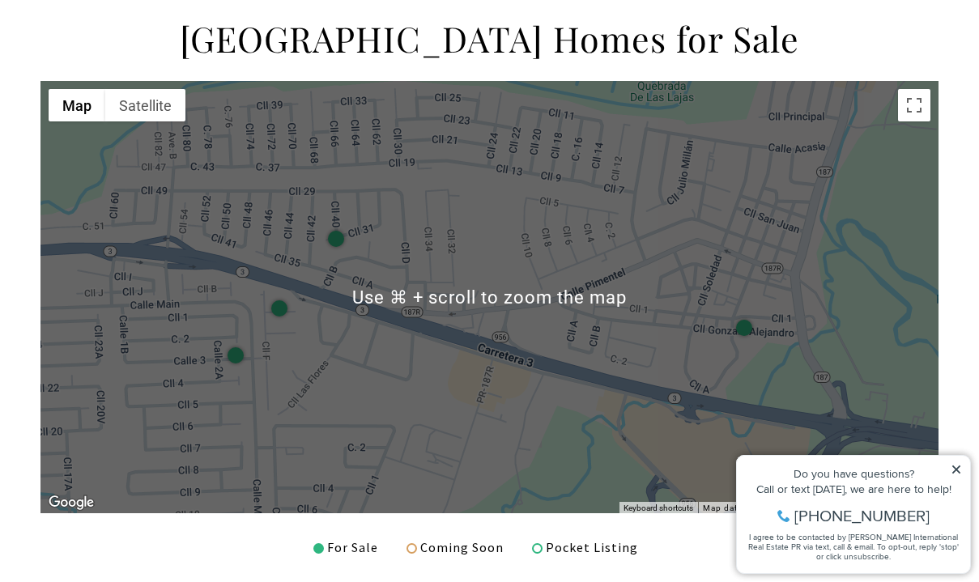
scroll to position [536, 0]
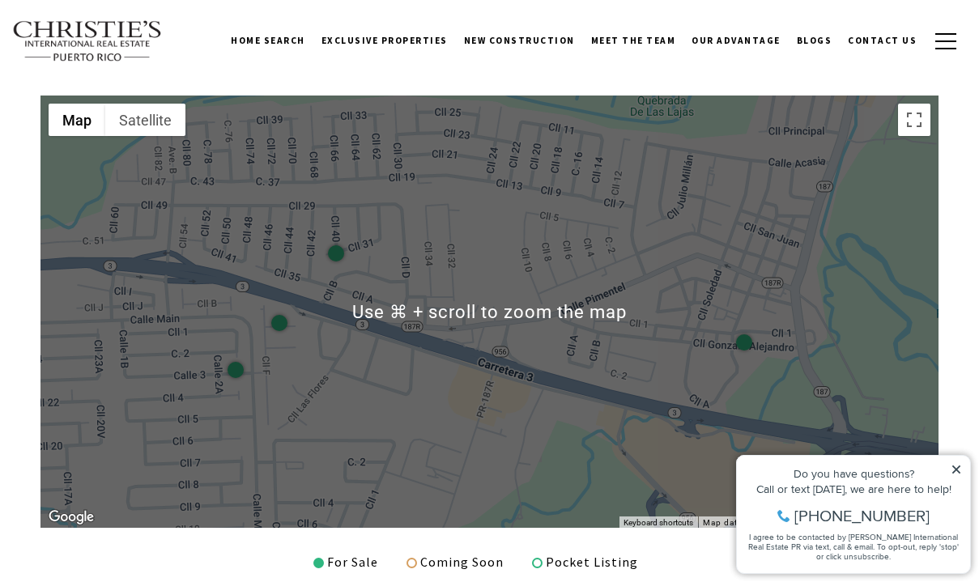
click at [217, 49] on div "Home Search [GEOGRAPHIC_DATA] [GEOGRAPHIC_DATA] Coastal [GEOGRAPHIC_DATA][PERSO…" at bounding box center [489, 40] width 954 height 59
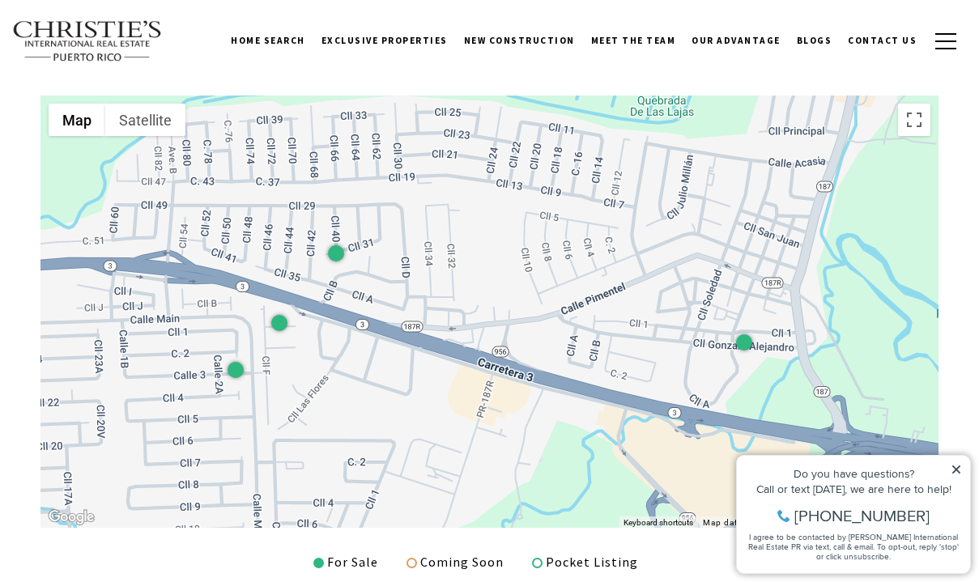
click at [955, 468] on icon at bounding box center [956, 469] width 8 height 8
click at [957, 470] on icon at bounding box center [956, 469] width 8 height 8
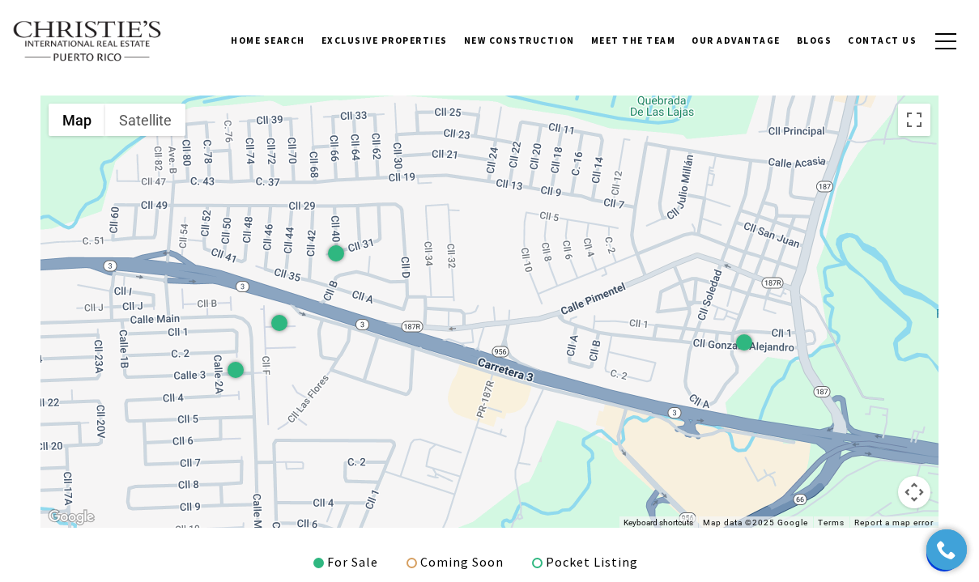
click at [911, 501] on button "Map camera controls" at bounding box center [914, 492] width 32 height 32
click at [872, 486] on button "Zoom out" at bounding box center [873, 492] width 32 height 32
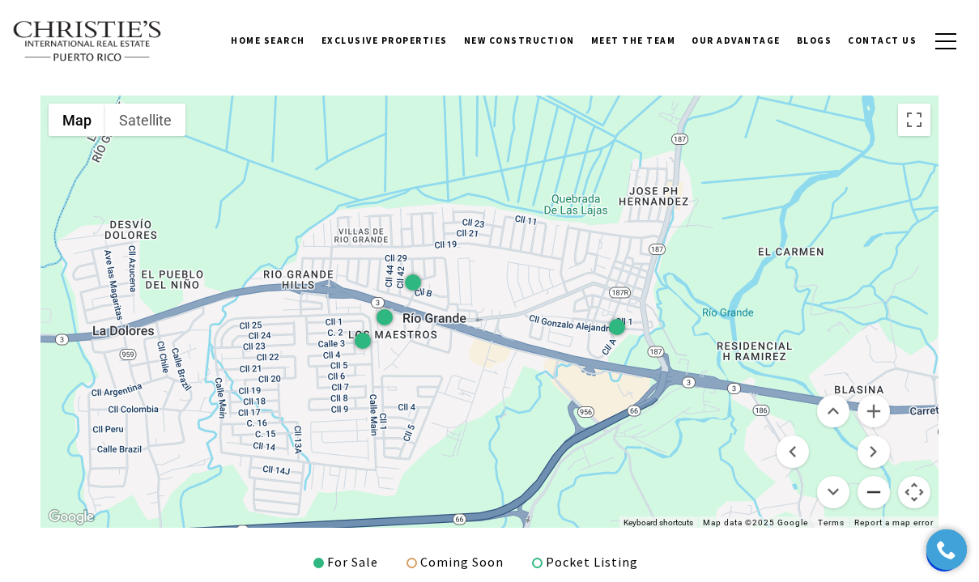
click at [872, 487] on button "Zoom out" at bounding box center [873, 492] width 32 height 32
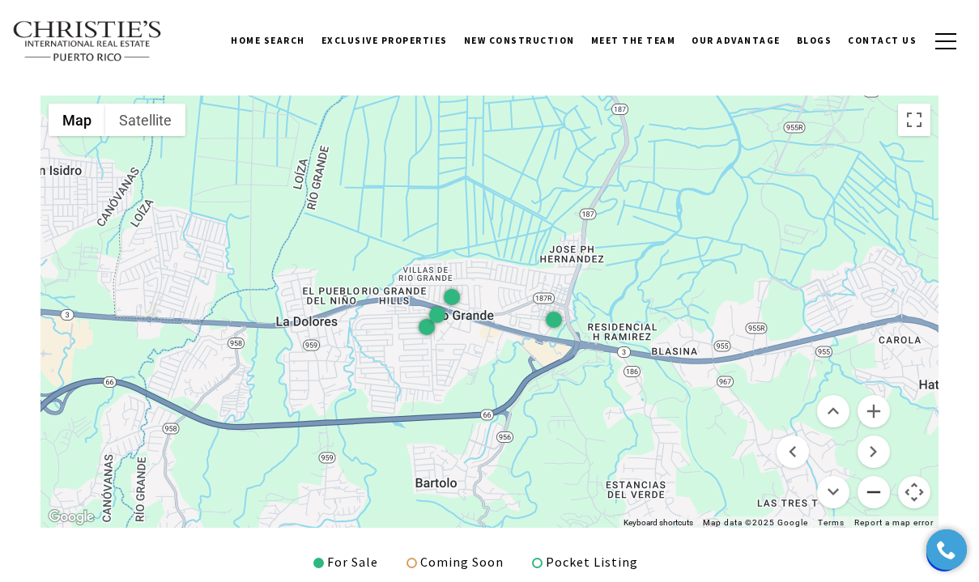
click at [872, 487] on button "Zoom out" at bounding box center [873, 492] width 32 height 32
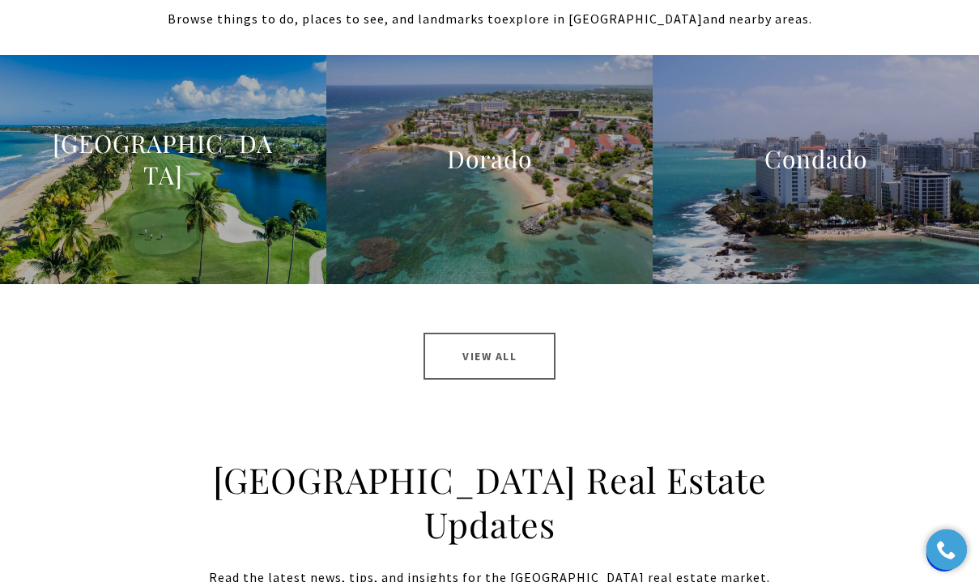
scroll to position [1686, 0]
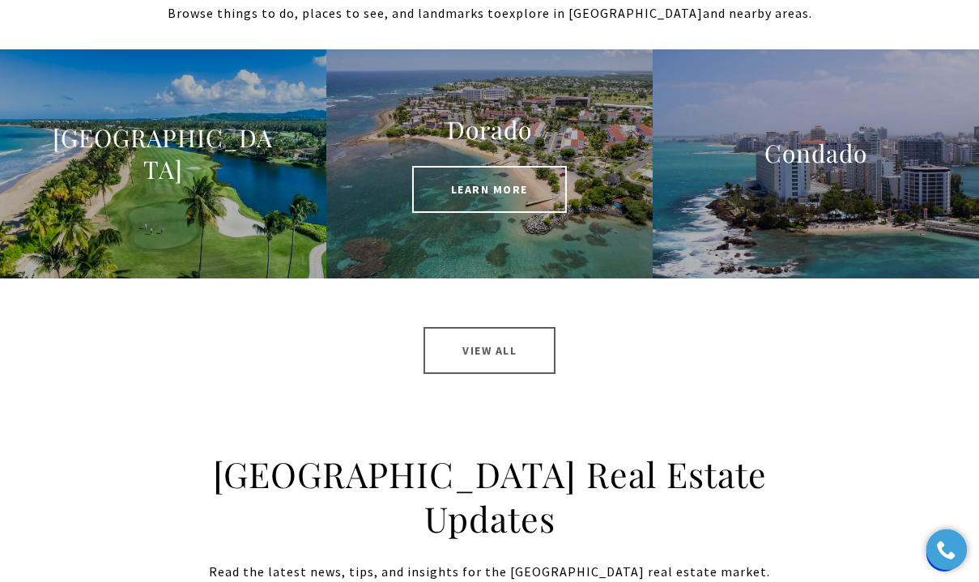
click at [490, 145] on h3 "Dorado" at bounding box center [489, 130] width 228 height 32
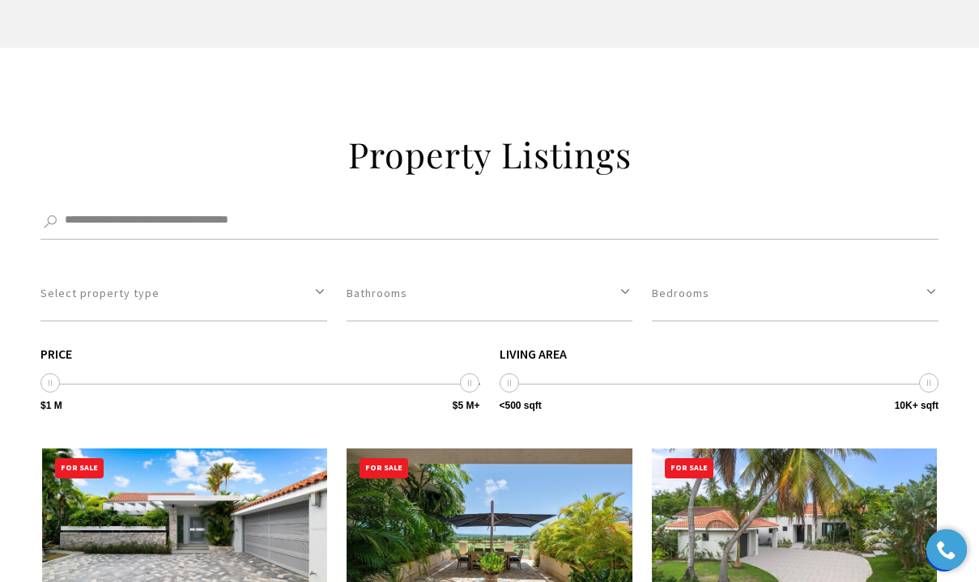
scroll to position [5589, 0]
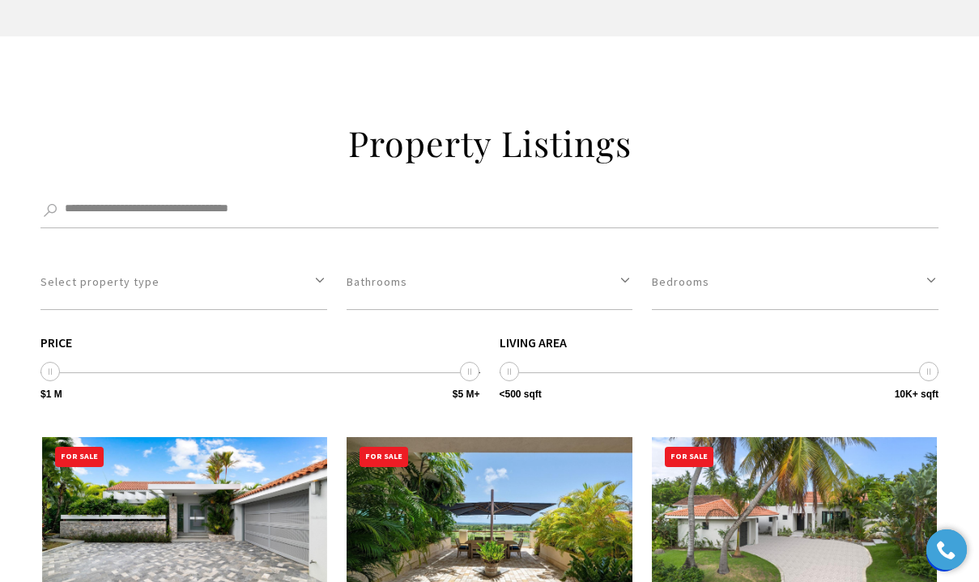
click at [198, 437] on img at bounding box center [184, 517] width 285 height 160
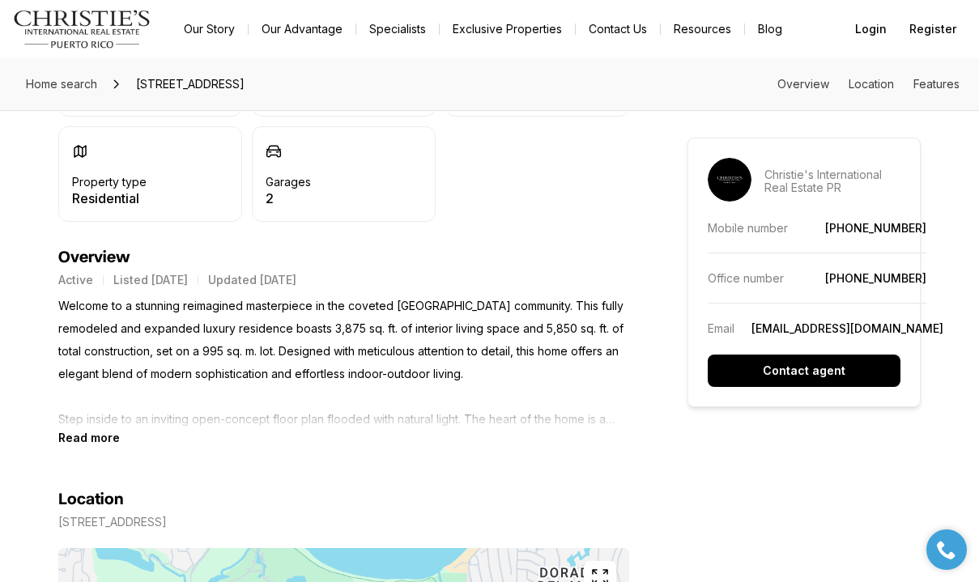
scroll to position [584, 0]
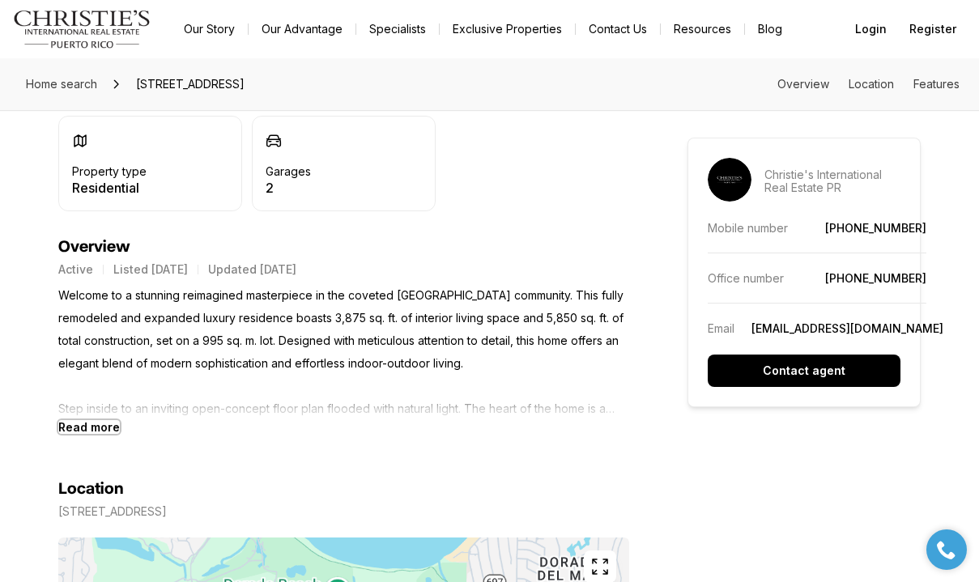
click at [107, 424] on b "Read more" at bounding box center [89, 427] width 62 height 14
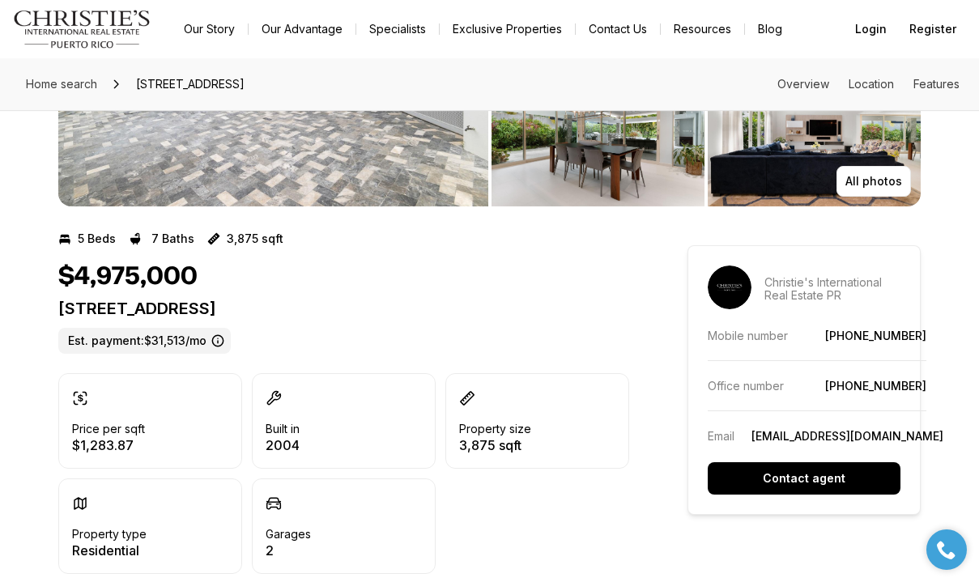
scroll to position [0, 0]
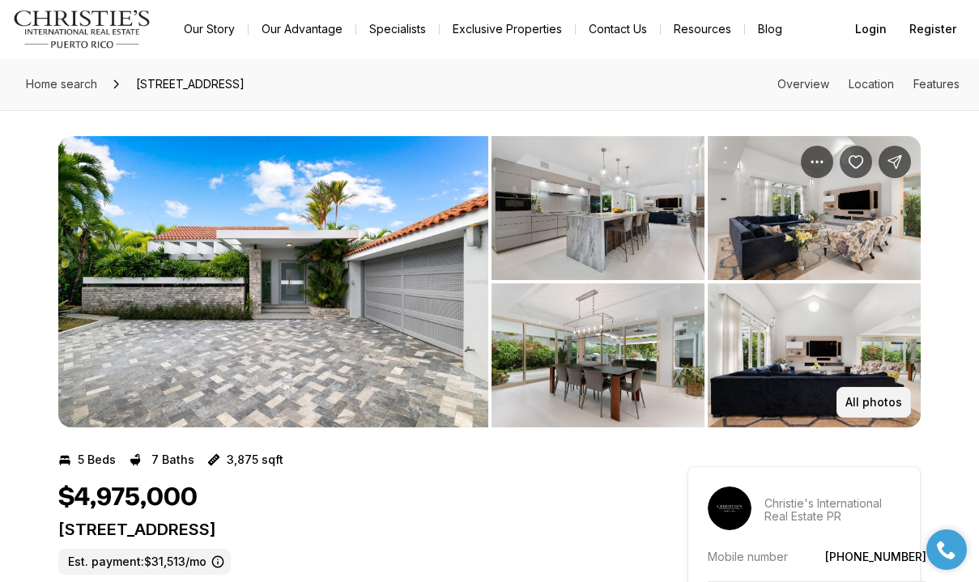
click at [875, 399] on p "All photos" at bounding box center [873, 402] width 57 height 13
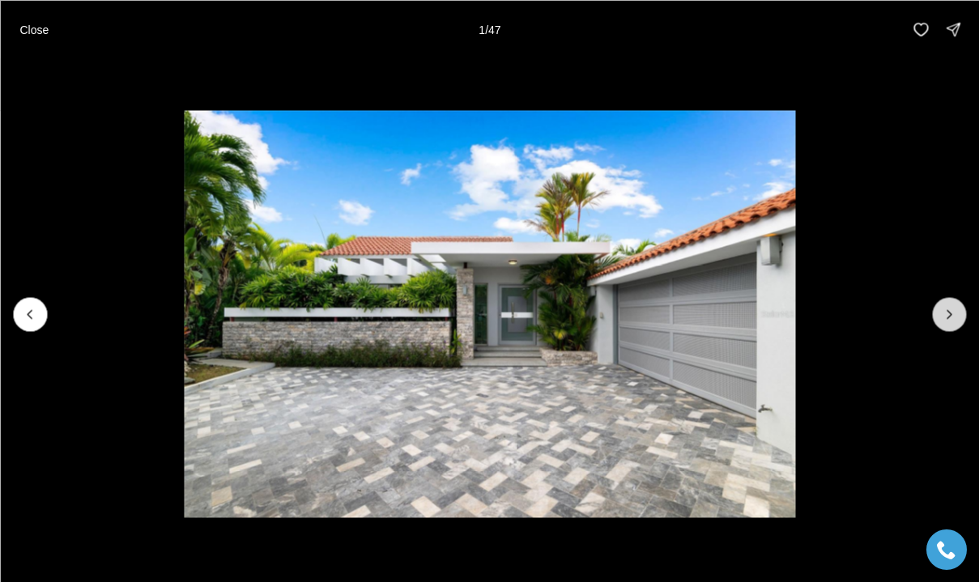
click at [956, 326] on button "Next slide" at bounding box center [949, 314] width 34 height 34
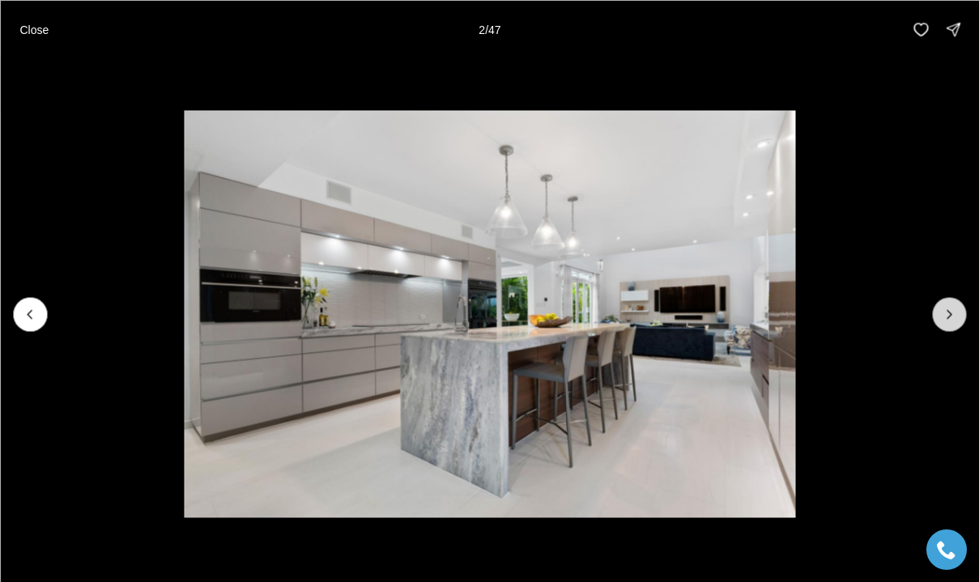
click at [956, 326] on button "Next slide" at bounding box center [949, 314] width 34 height 34
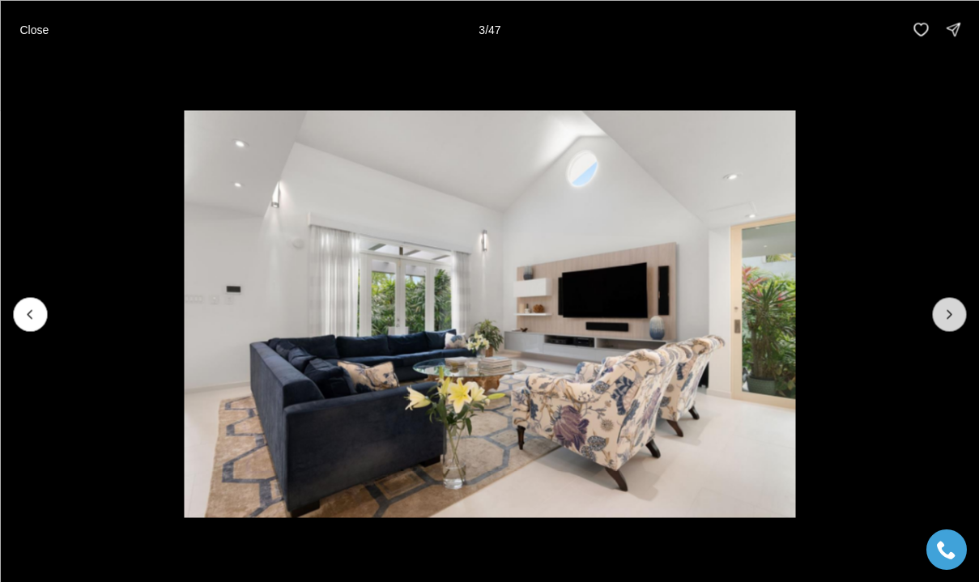
click at [956, 326] on button "Next slide" at bounding box center [949, 314] width 34 height 34
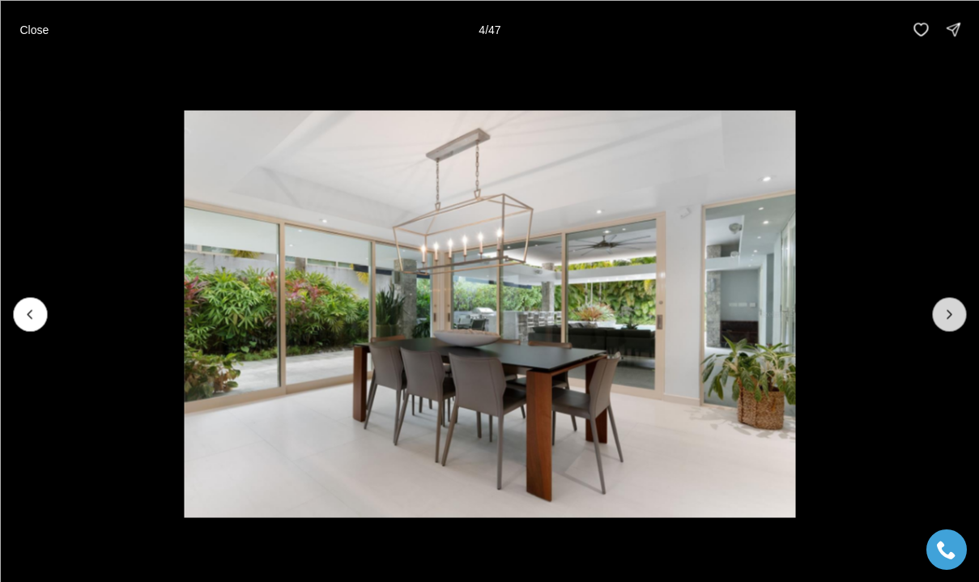
click at [956, 326] on button "Next slide" at bounding box center [949, 314] width 34 height 34
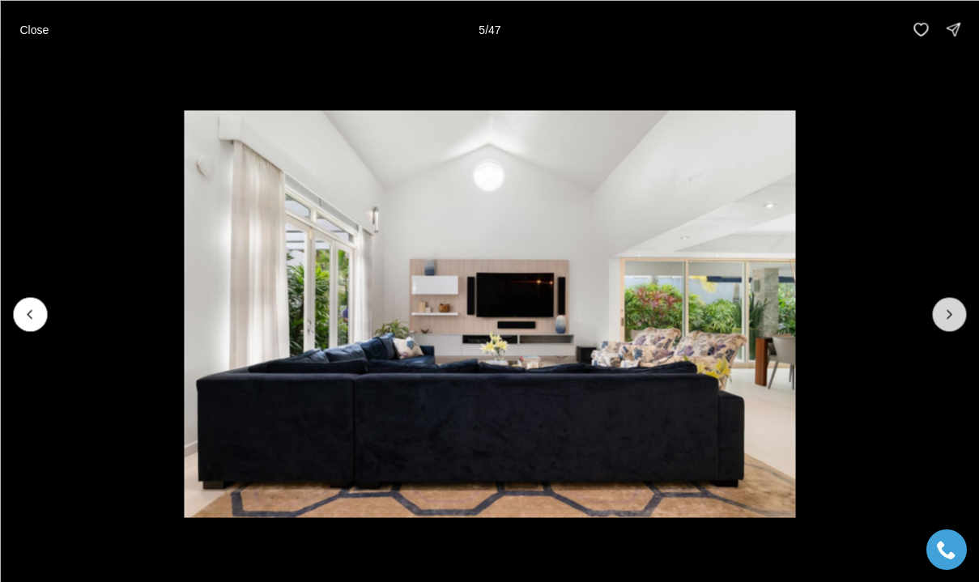
click at [956, 326] on button "Next slide" at bounding box center [949, 314] width 34 height 34
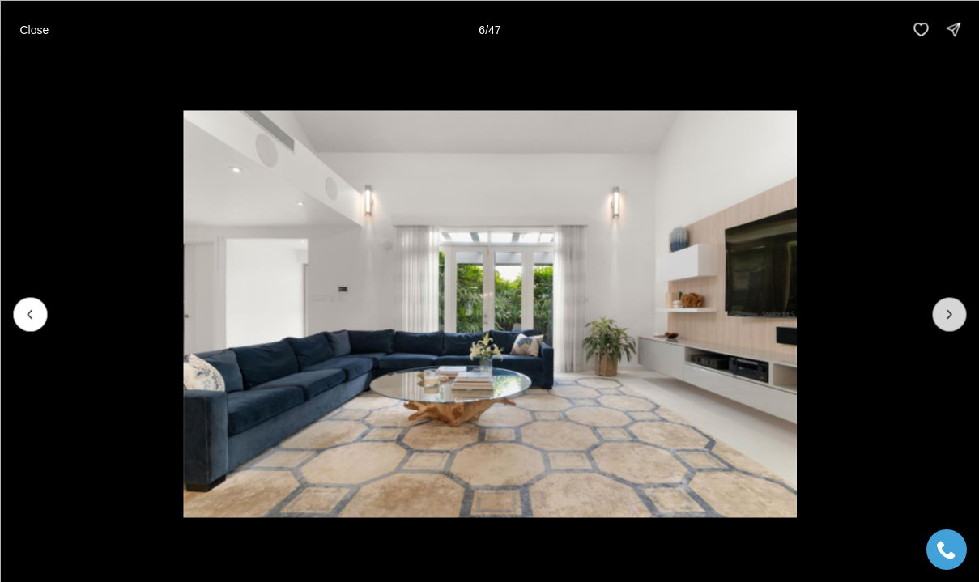
click at [956, 326] on button "Next slide" at bounding box center [949, 314] width 34 height 34
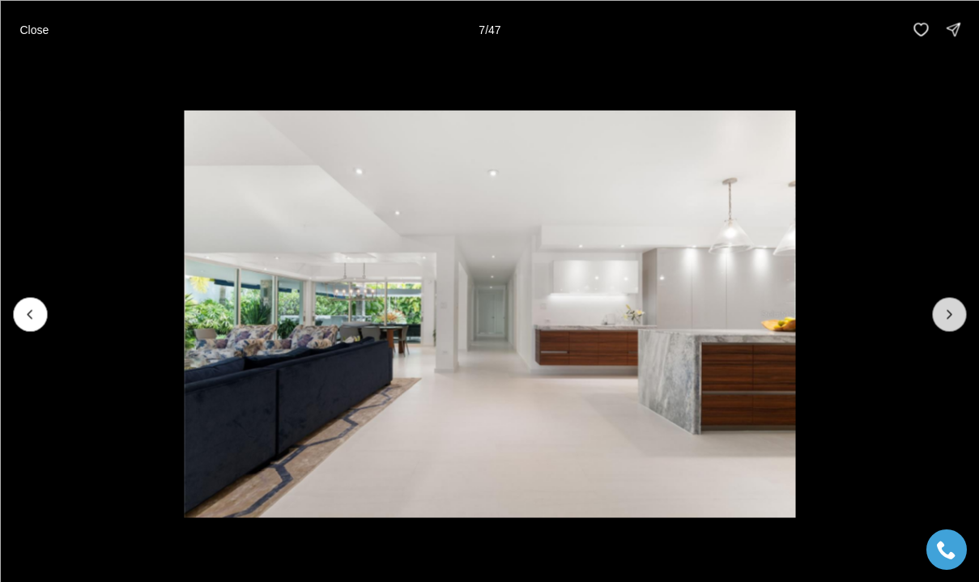
click at [956, 326] on button "Next slide" at bounding box center [949, 314] width 34 height 34
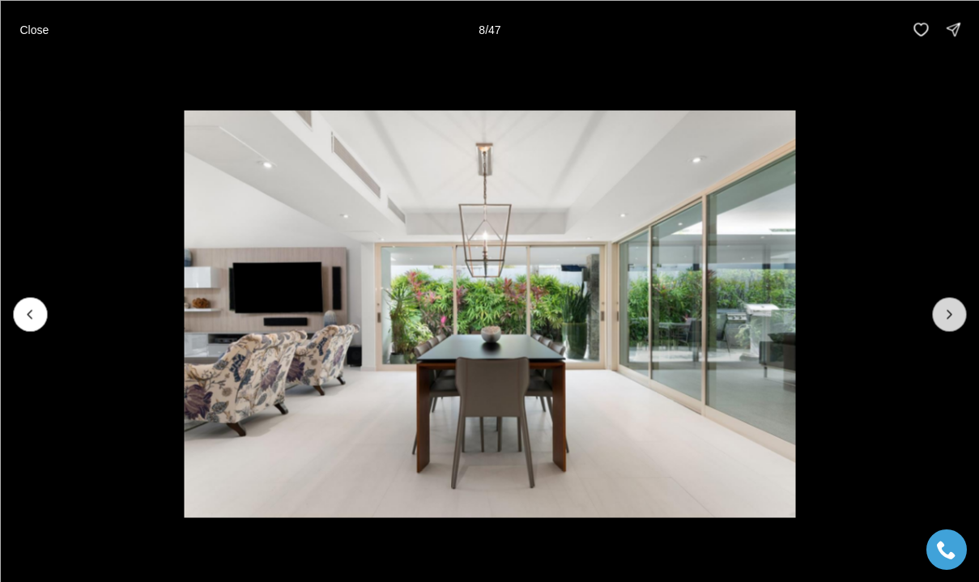
click at [956, 326] on button "Next slide" at bounding box center [949, 314] width 34 height 34
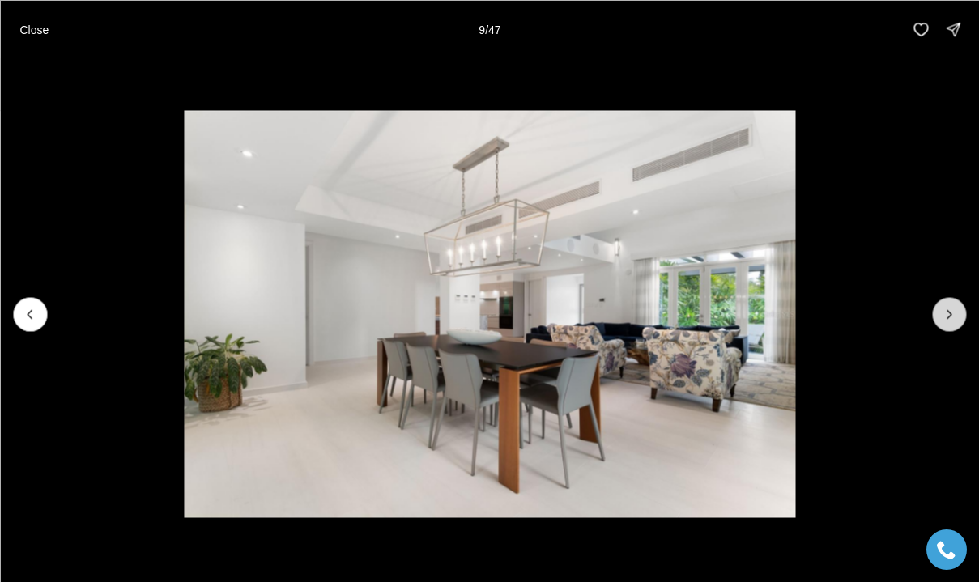
click at [956, 326] on button "Next slide" at bounding box center [949, 314] width 34 height 34
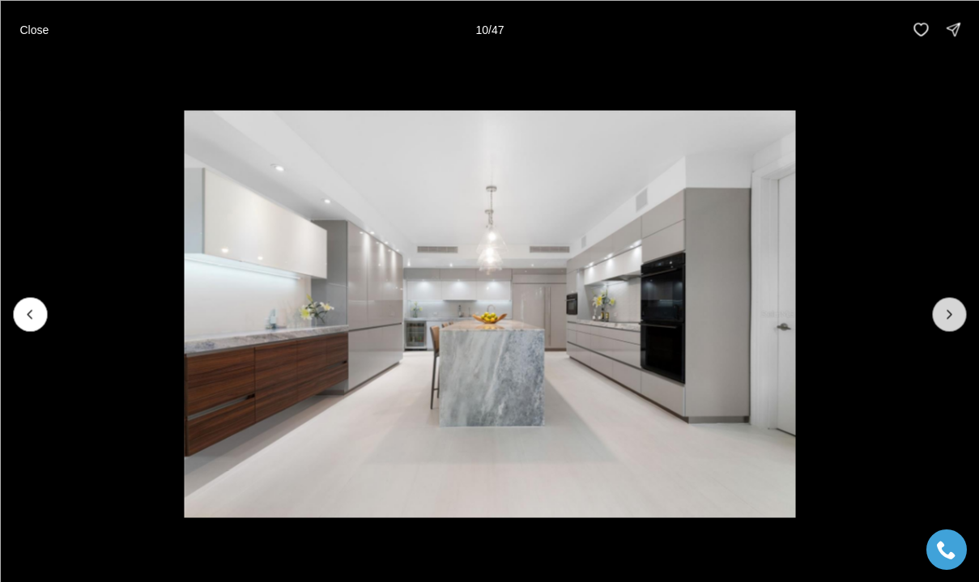
click at [956, 326] on button "Next slide" at bounding box center [949, 314] width 34 height 34
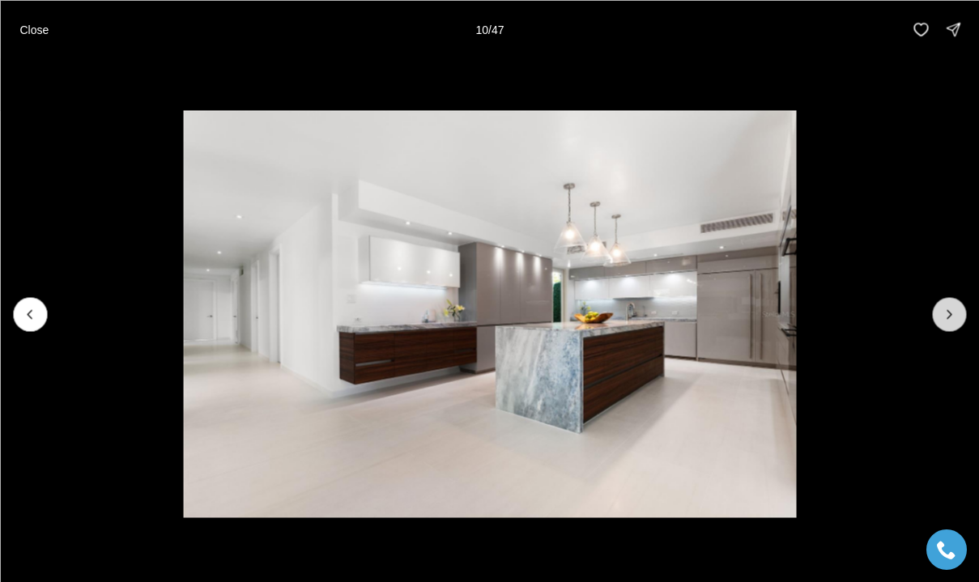
click at [956, 326] on button "Next slide" at bounding box center [949, 314] width 34 height 34
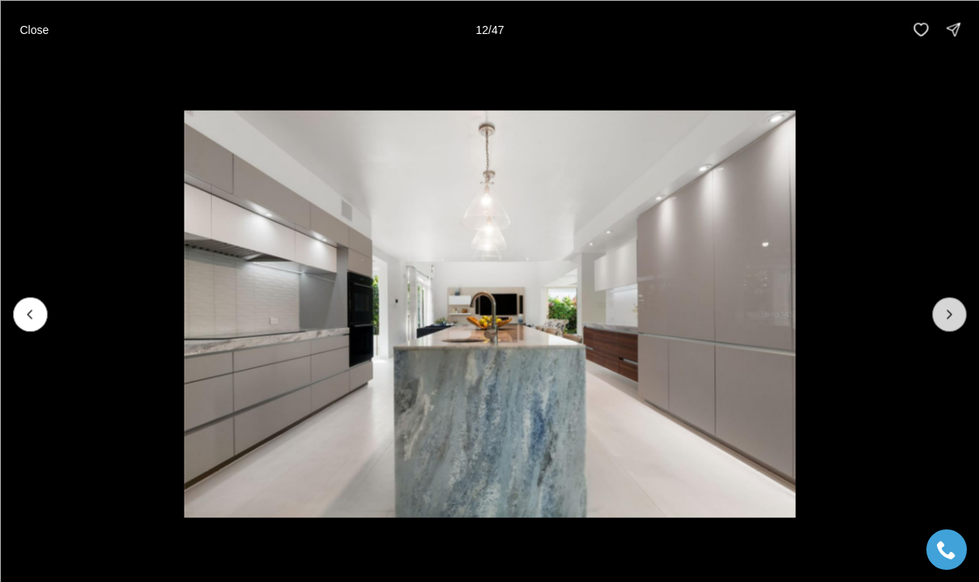
click at [956, 326] on button "Next slide" at bounding box center [949, 314] width 34 height 34
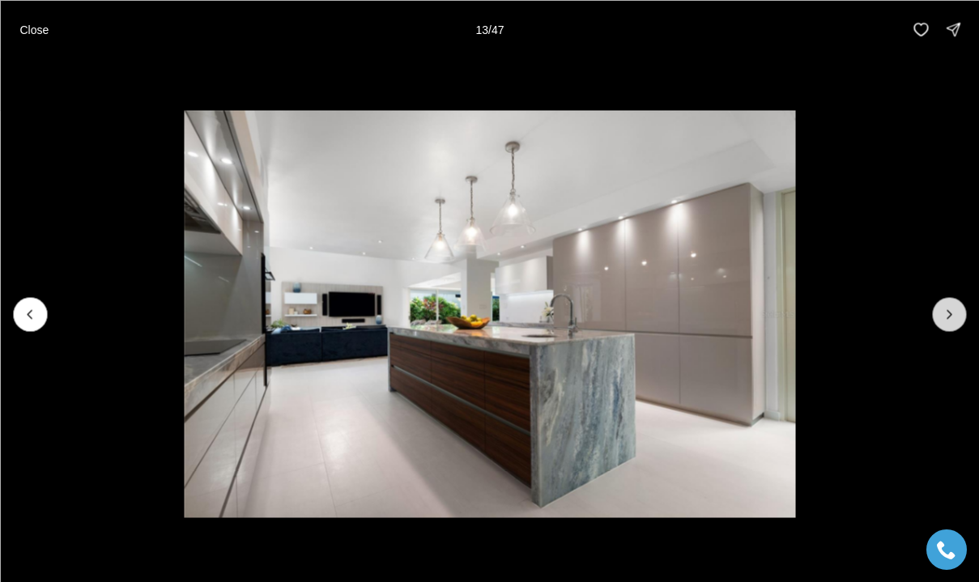
click at [956, 326] on button "Next slide" at bounding box center [949, 314] width 34 height 34
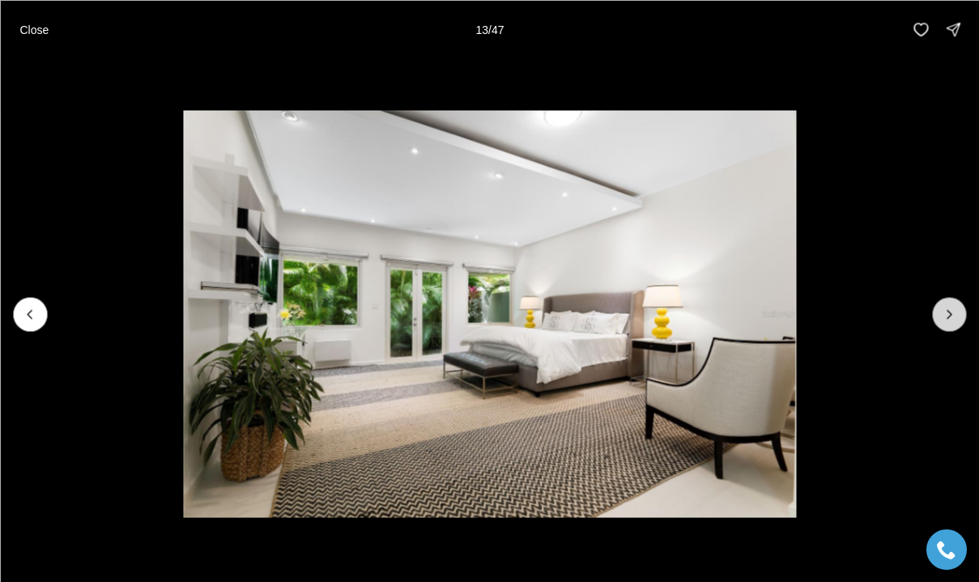
click at [956, 326] on button "Next slide" at bounding box center [949, 314] width 34 height 34
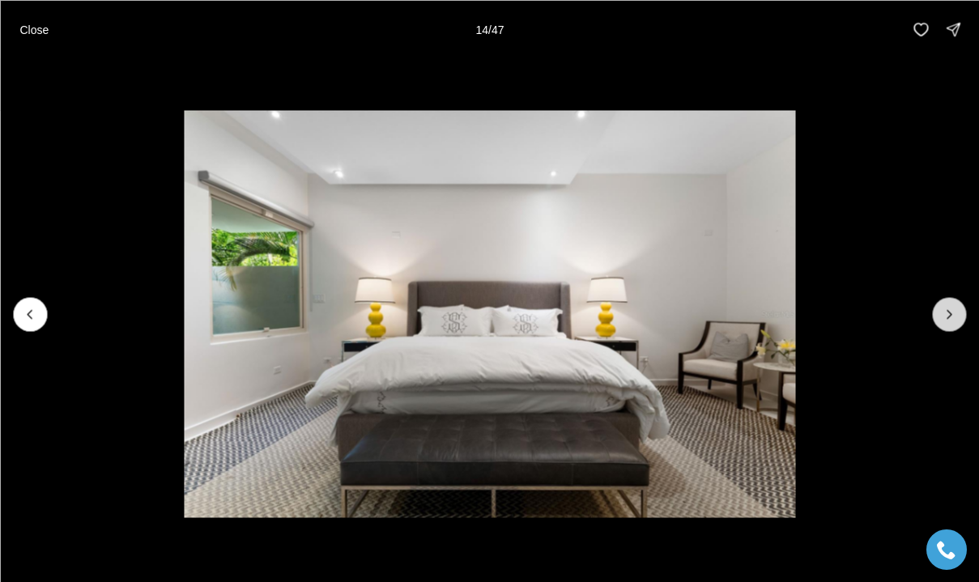
click at [956, 326] on button "Next slide" at bounding box center [949, 314] width 34 height 34
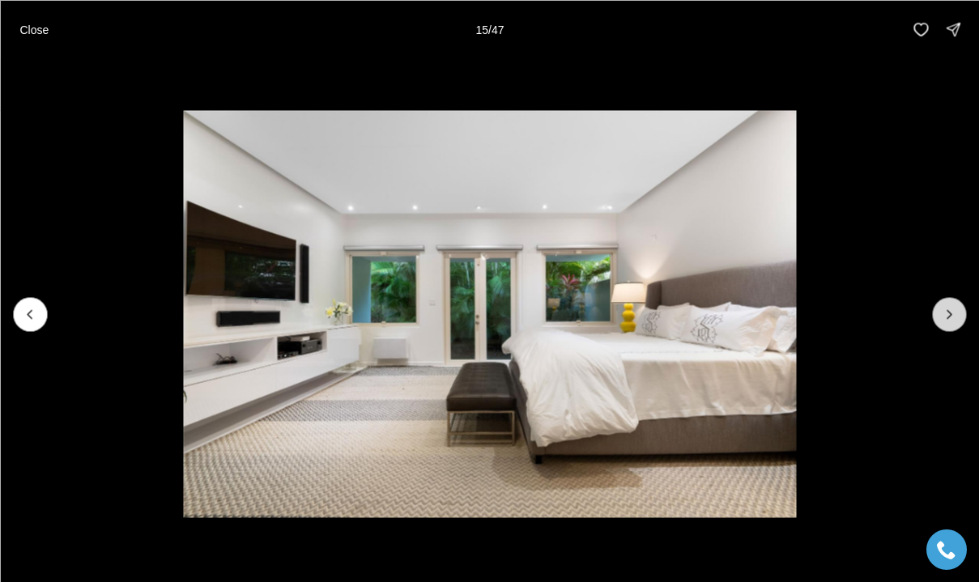
click at [956, 326] on button "Next slide" at bounding box center [949, 314] width 34 height 34
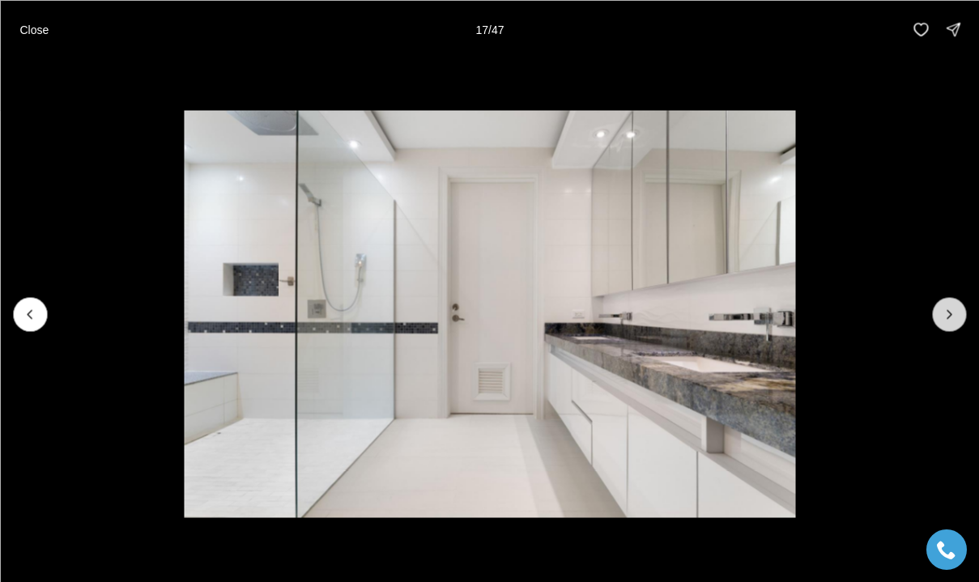
click at [956, 326] on button "Next slide" at bounding box center [949, 314] width 34 height 34
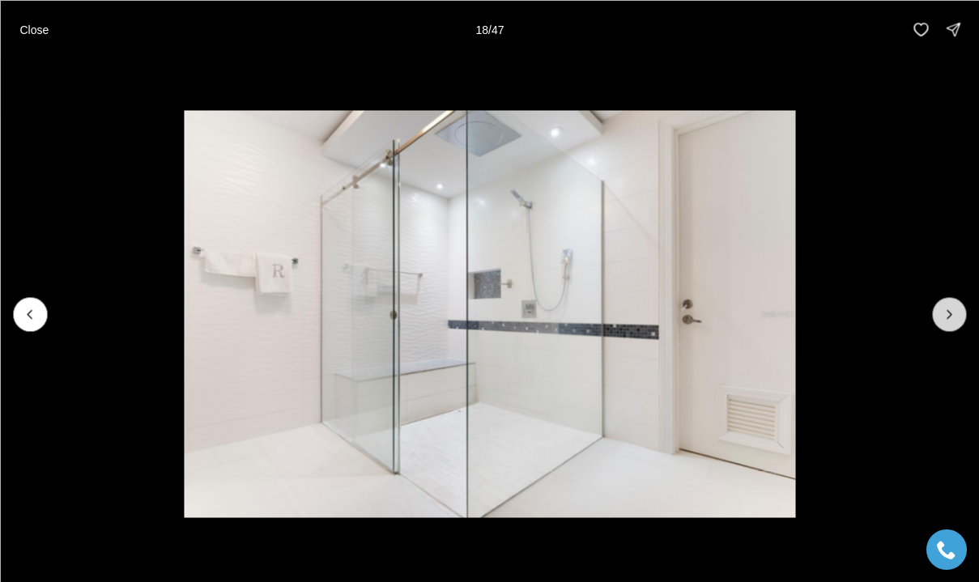
click at [956, 326] on button "Next slide" at bounding box center [949, 314] width 34 height 34
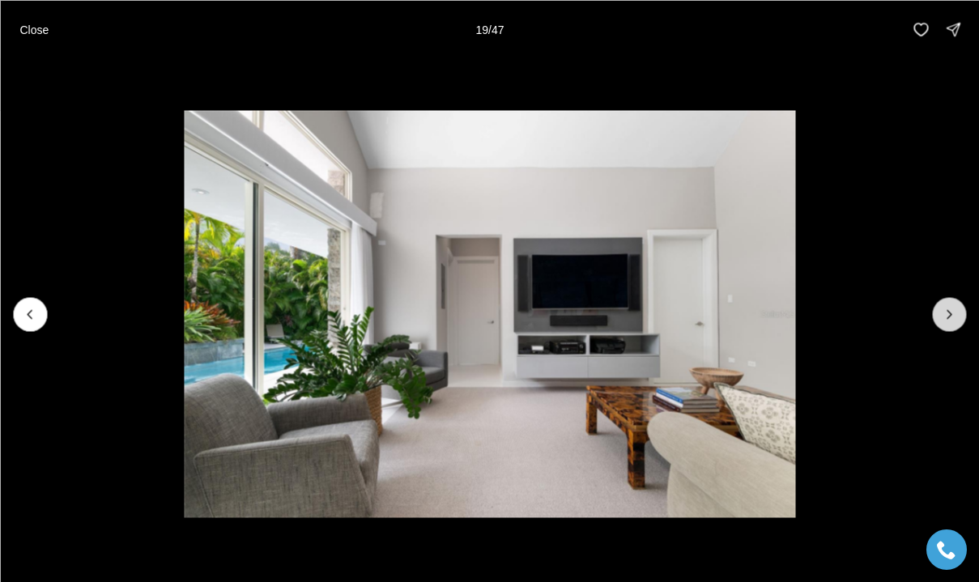
click at [956, 326] on button "Next slide" at bounding box center [949, 314] width 34 height 34
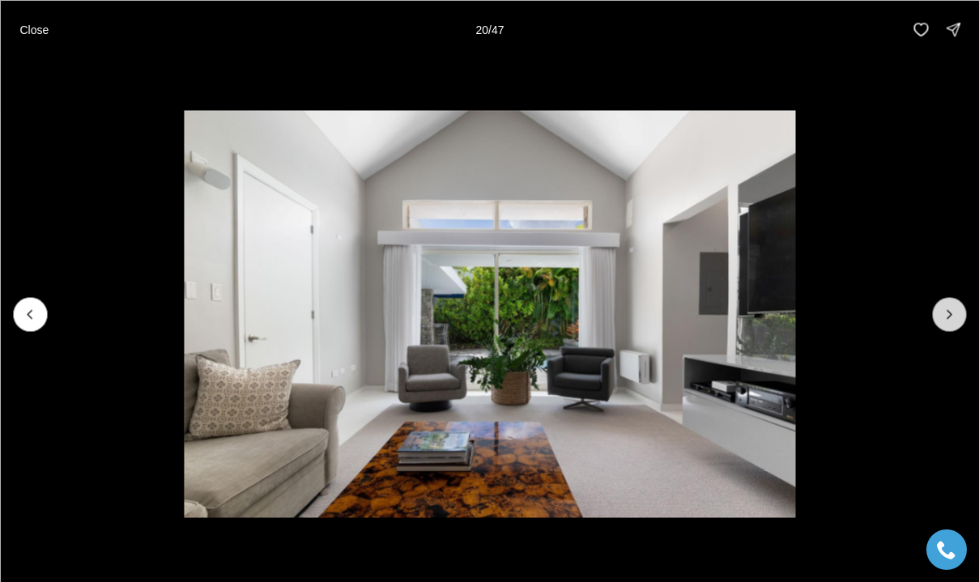
click at [956, 326] on button "Next slide" at bounding box center [949, 314] width 34 height 34
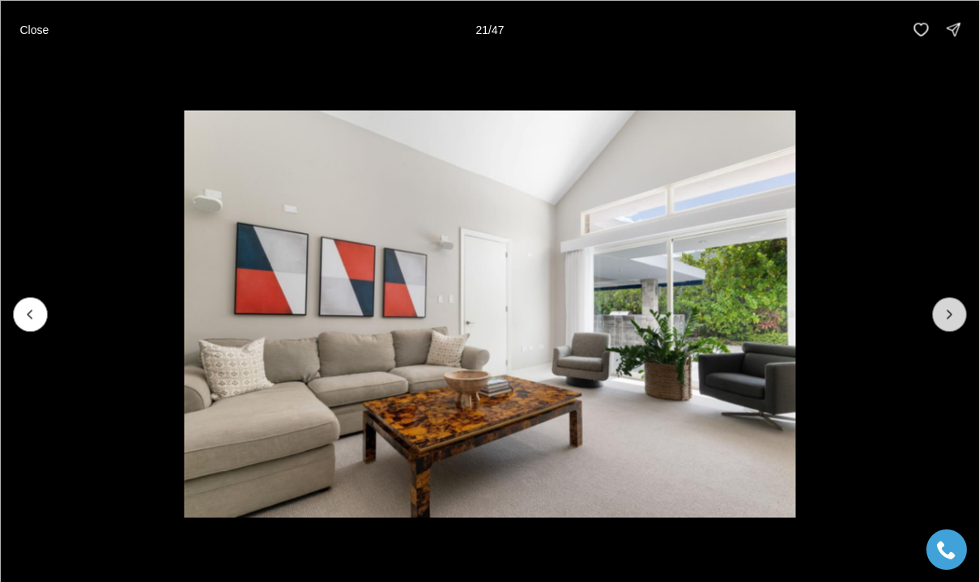
click at [956, 326] on button "Next slide" at bounding box center [949, 314] width 34 height 34
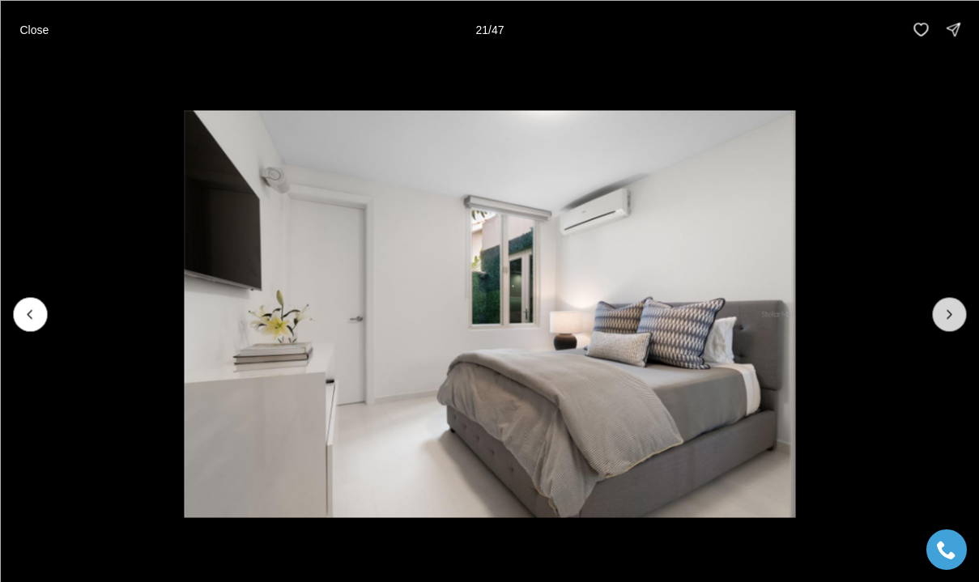
click at [956, 326] on button "Next slide" at bounding box center [949, 314] width 34 height 34
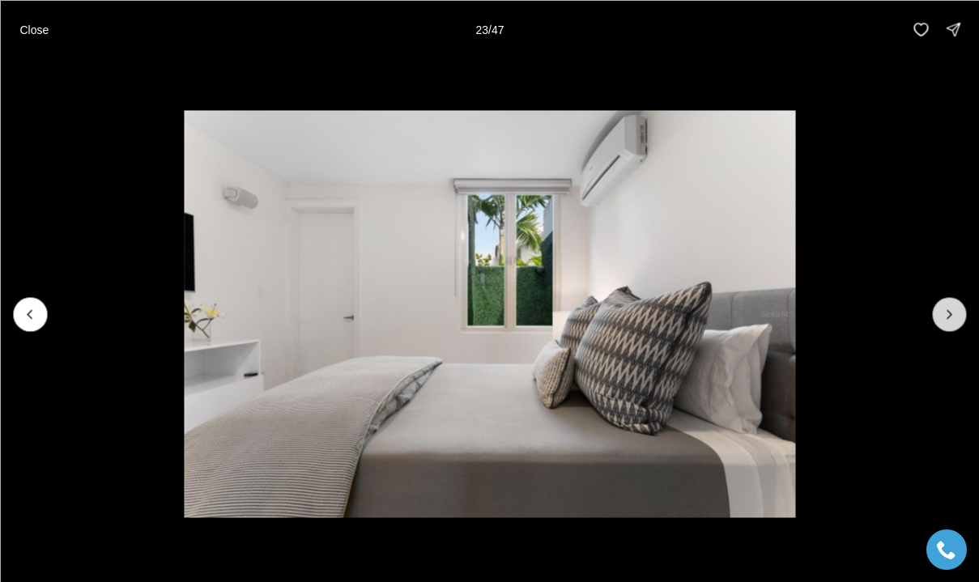
click at [950, 307] on icon "Next slide" at bounding box center [948, 314] width 16 height 16
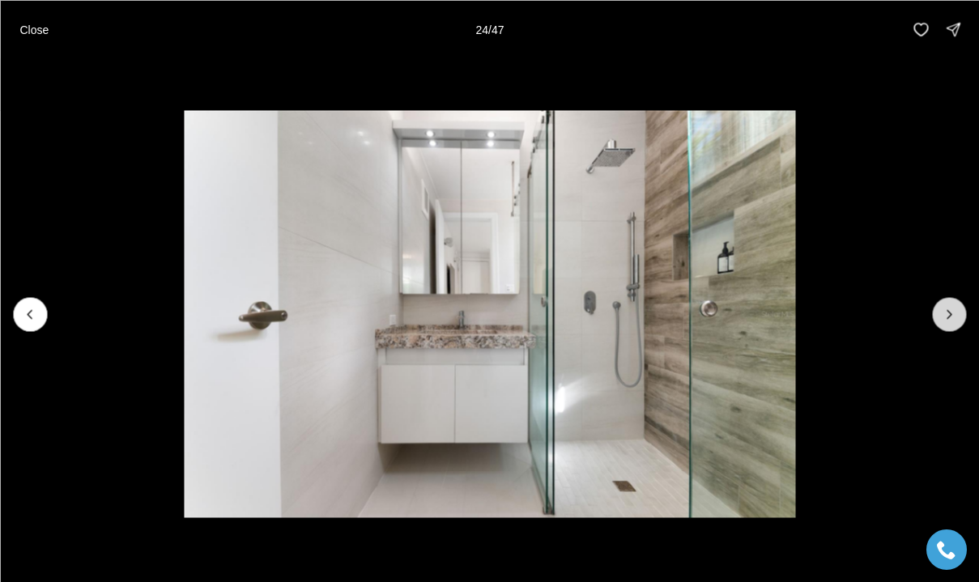
click at [950, 307] on icon "Next slide" at bounding box center [948, 314] width 16 height 16
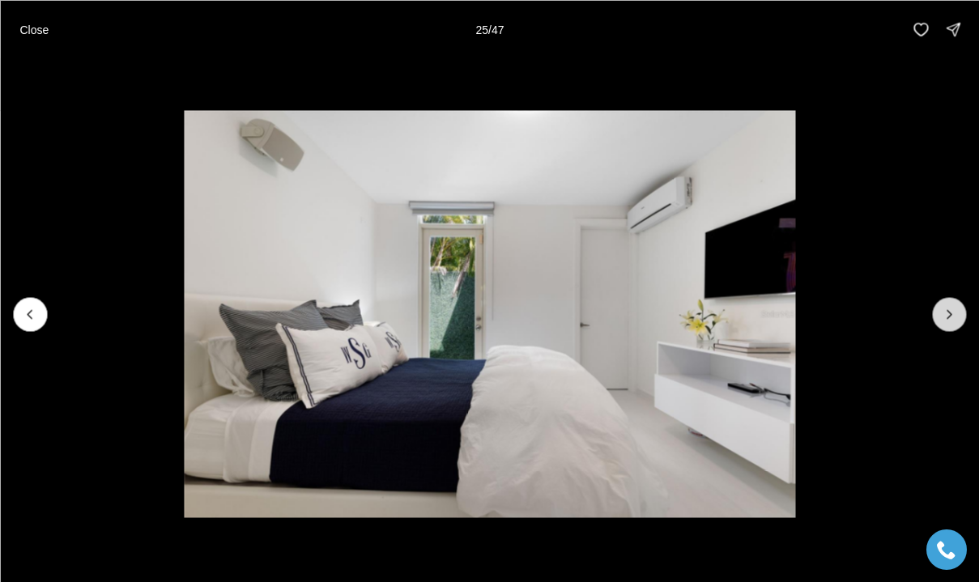
click at [950, 307] on icon "Next slide" at bounding box center [948, 314] width 16 height 16
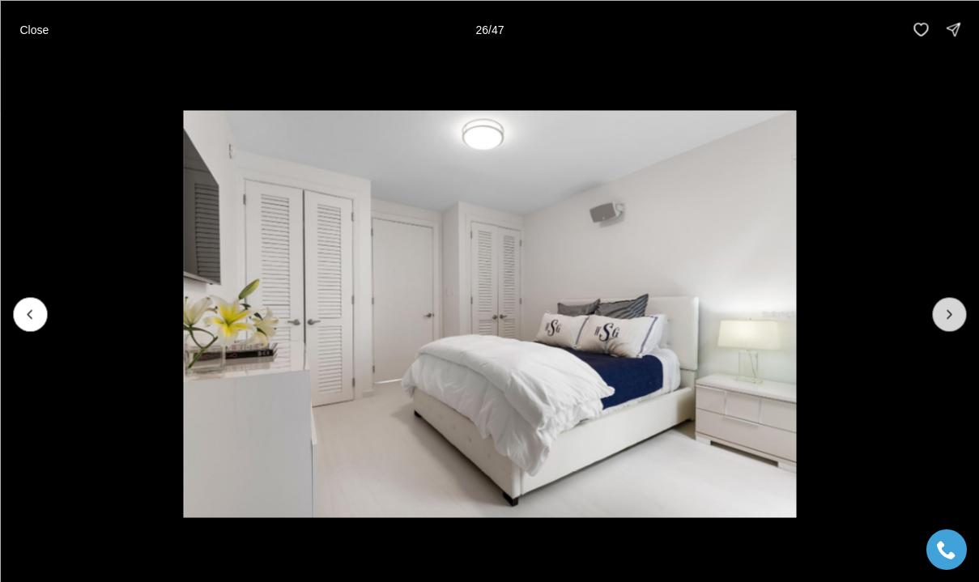
click at [950, 307] on icon "Next slide" at bounding box center [948, 314] width 16 height 16
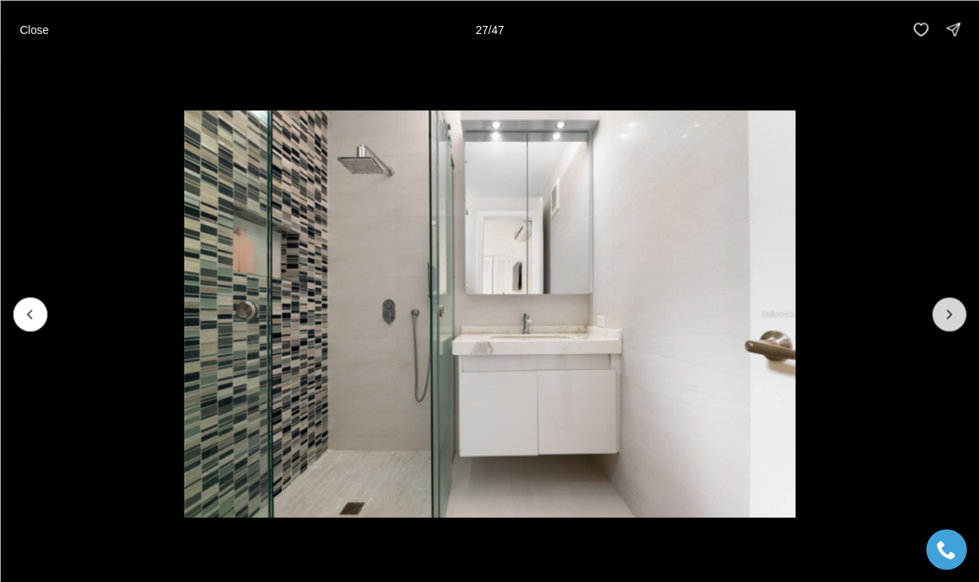
click at [950, 307] on icon "Next slide" at bounding box center [948, 314] width 16 height 16
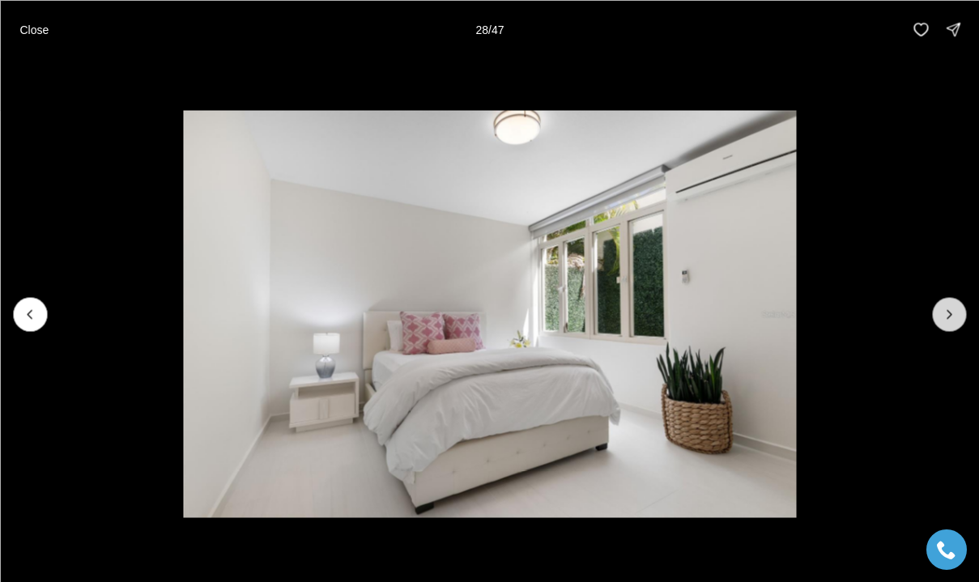
click at [950, 307] on icon "Next slide" at bounding box center [948, 314] width 16 height 16
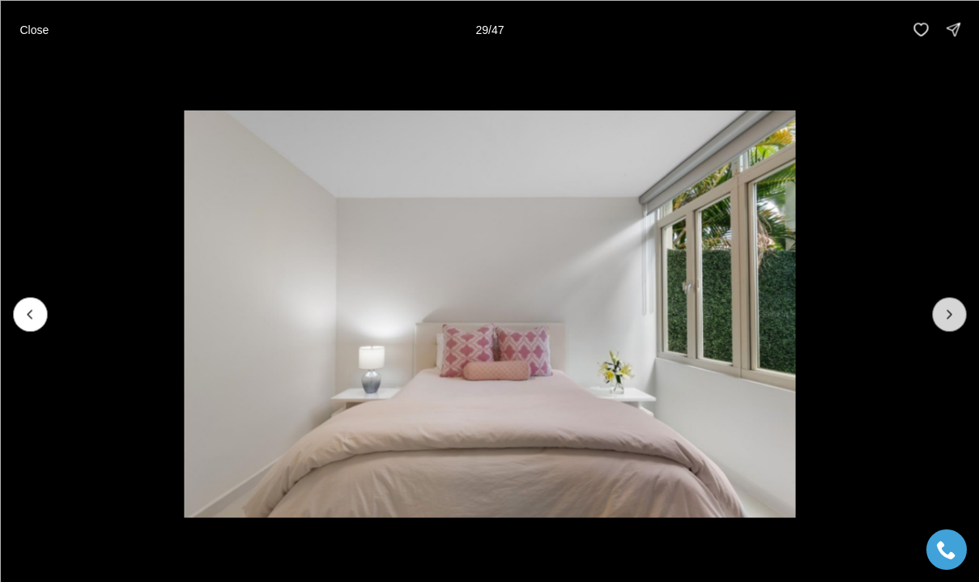
click at [950, 307] on icon "Next slide" at bounding box center [948, 314] width 16 height 16
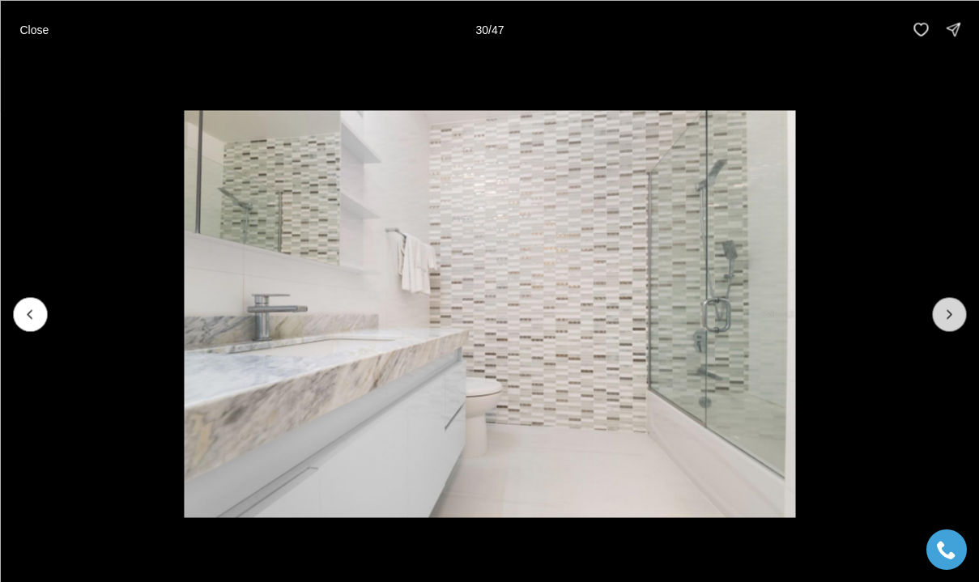
click at [950, 307] on icon "Next slide" at bounding box center [948, 314] width 16 height 16
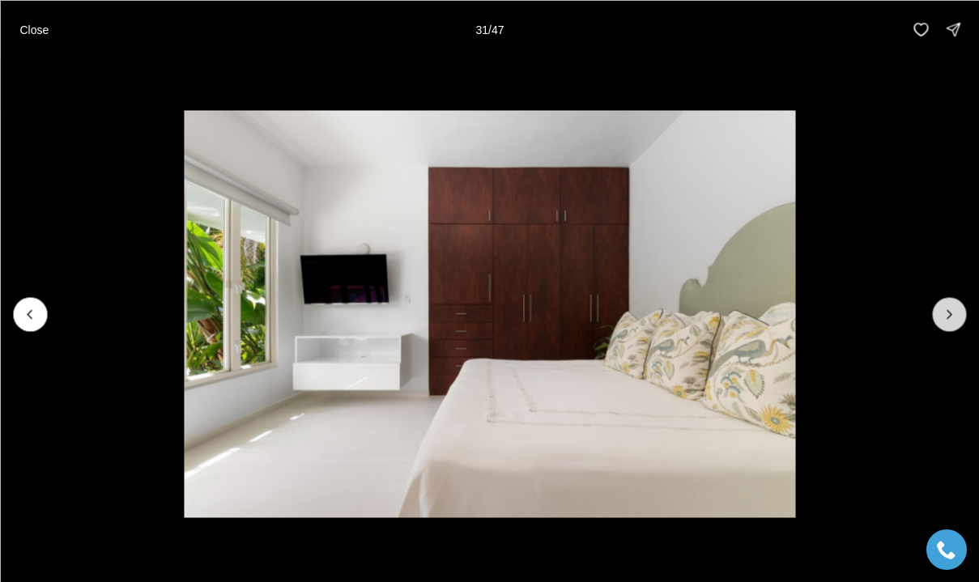
click at [950, 307] on icon "Next slide" at bounding box center [948, 314] width 16 height 16
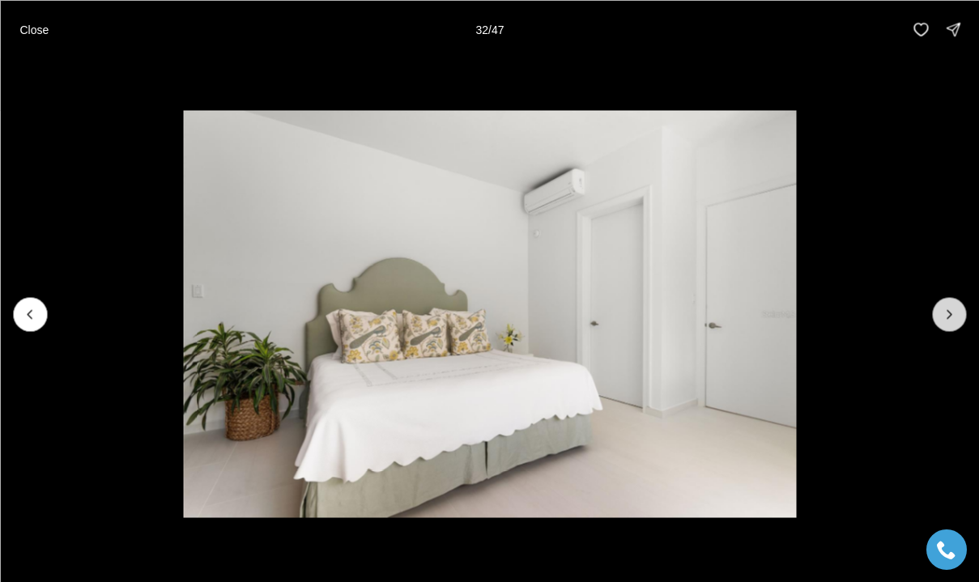
click at [950, 307] on icon "Next slide" at bounding box center [948, 314] width 16 height 16
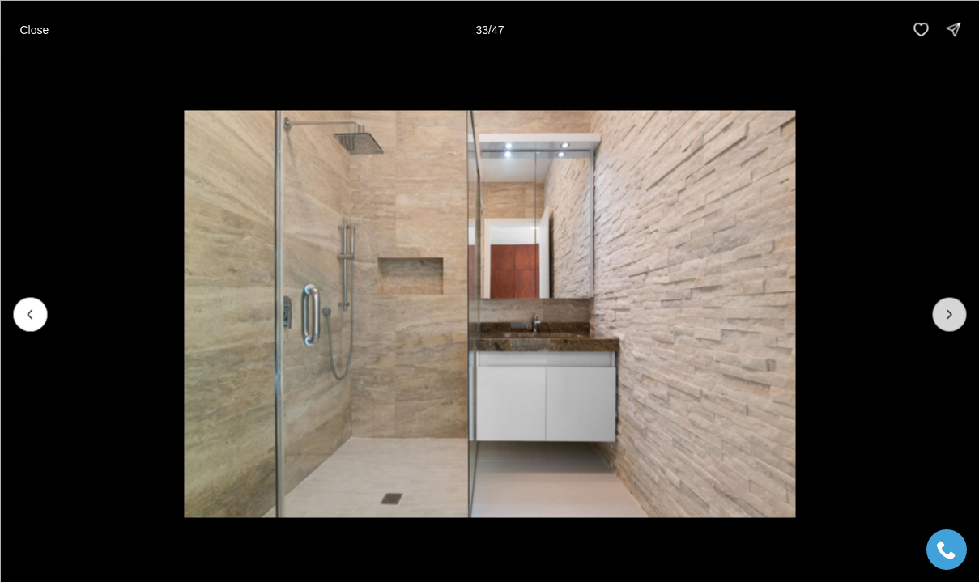
click at [950, 307] on icon "Next slide" at bounding box center [948, 314] width 16 height 16
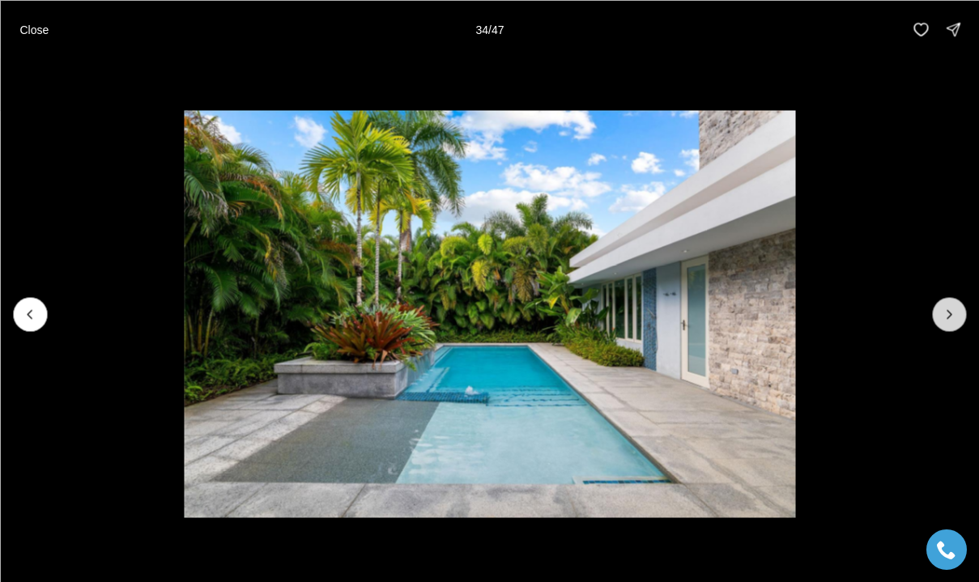
click at [950, 307] on icon "Next slide" at bounding box center [948, 314] width 16 height 16
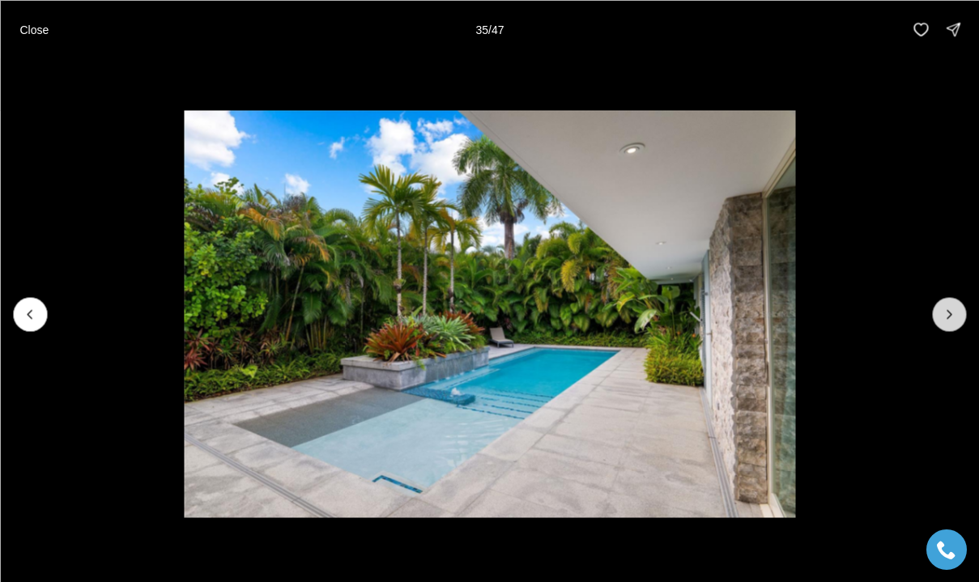
click at [950, 307] on icon "Next slide" at bounding box center [948, 314] width 16 height 16
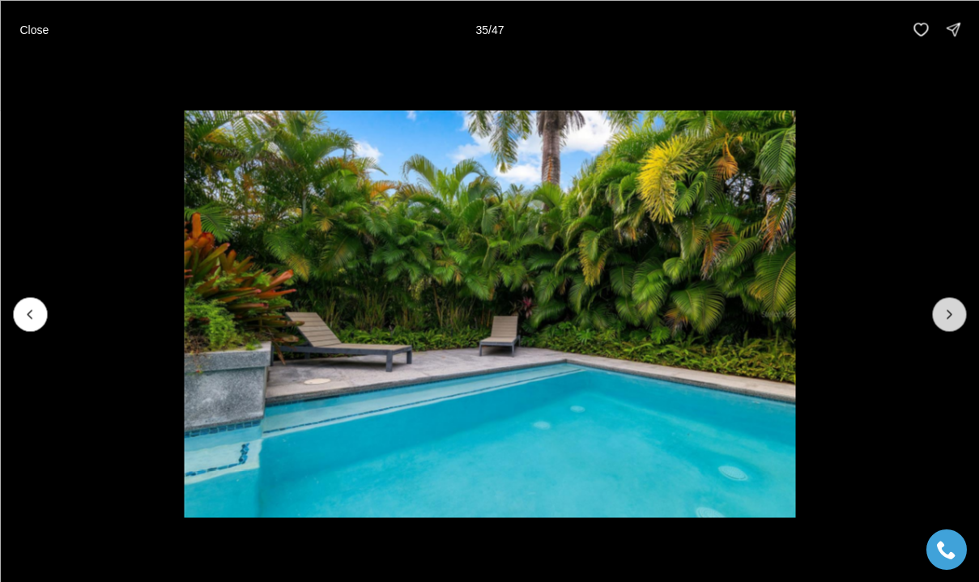
click at [950, 307] on icon "Next slide" at bounding box center [948, 314] width 16 height 16
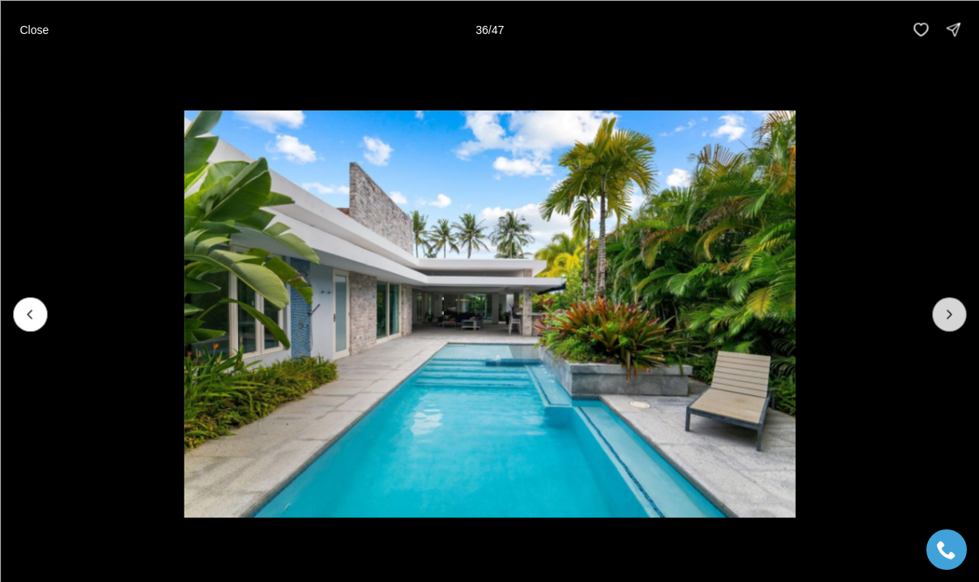
click at [950, 307] on icon "Next slide" at bounding box center [948, 314] width 16 height 16
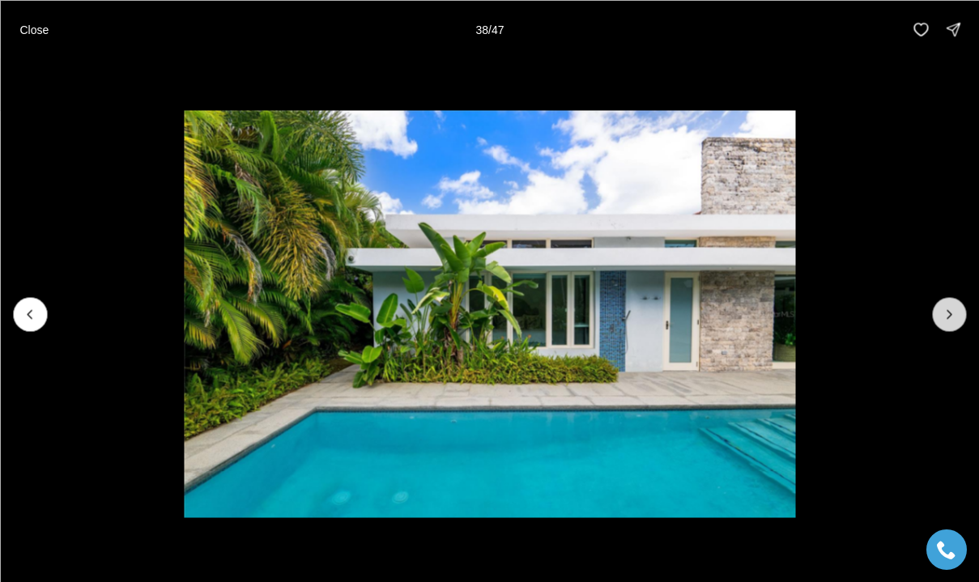
click at [950, 307] on icon "Next slide" at bounding box center [948, 314] width 16 height 16
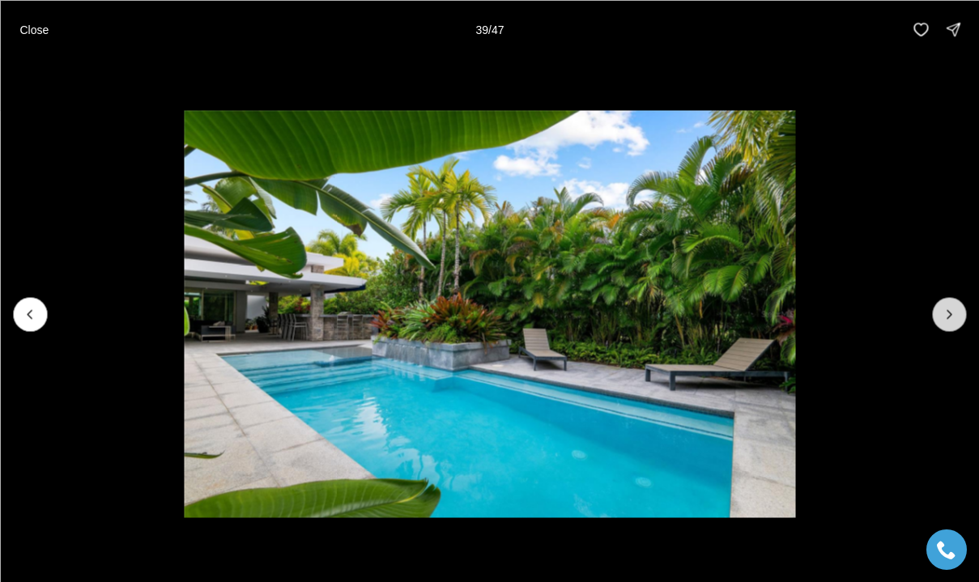
click at [950, 307] on icon "Next slide" at bounding box center [948, 314] width 16 height 16
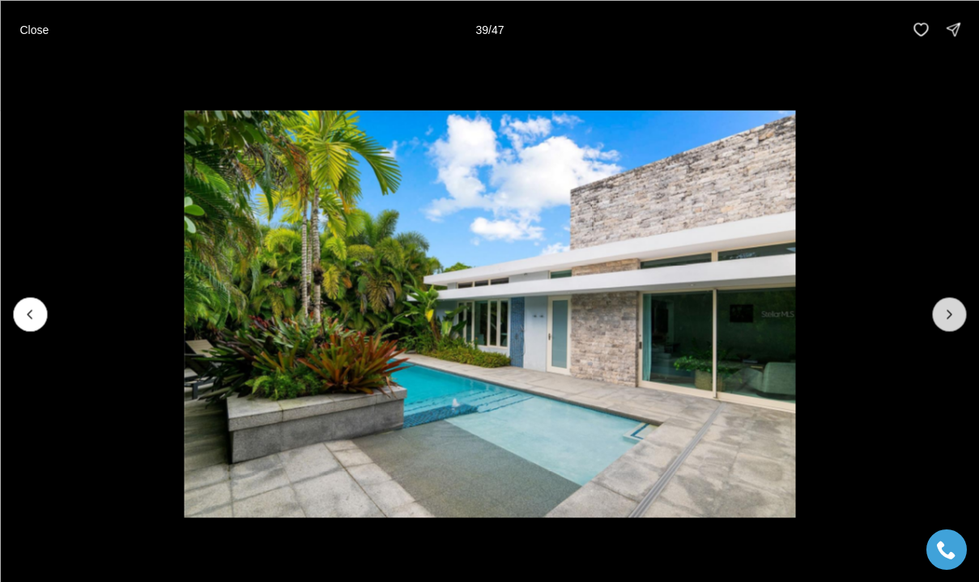
click at [950, 307] on icon "Next slide" at bounding box center [948, 314] width 16 height 16
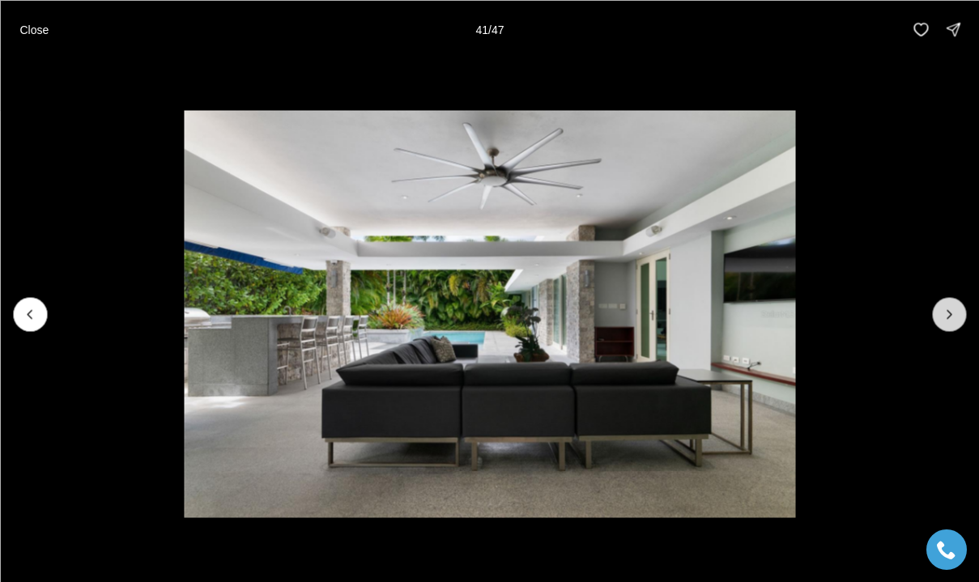
click at [950, 307] on icon "Next slide" at bounding box center [948, 314] width 16 height 16
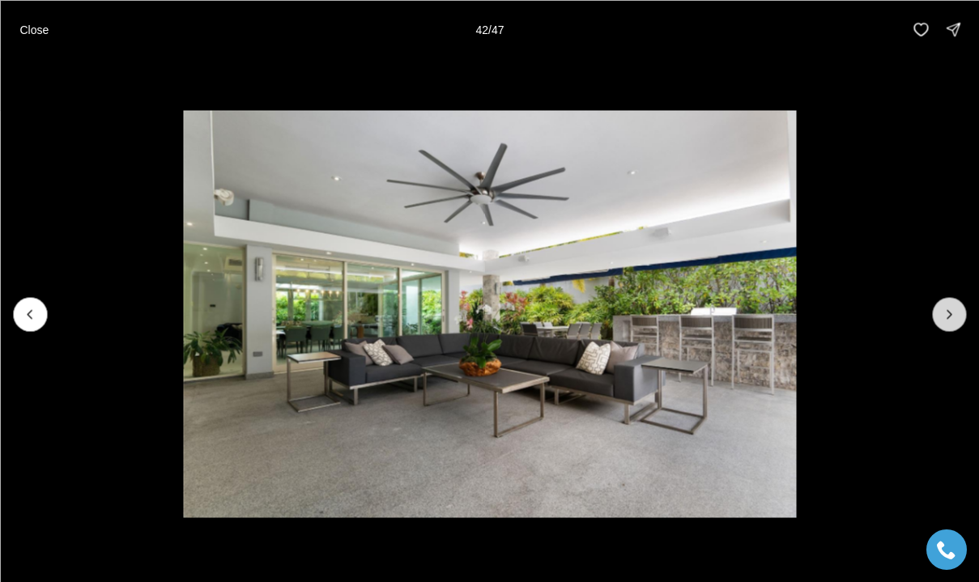
click at [950, 307] on icon "Next slide" at bounding box center [948, 314] width 16 height 16
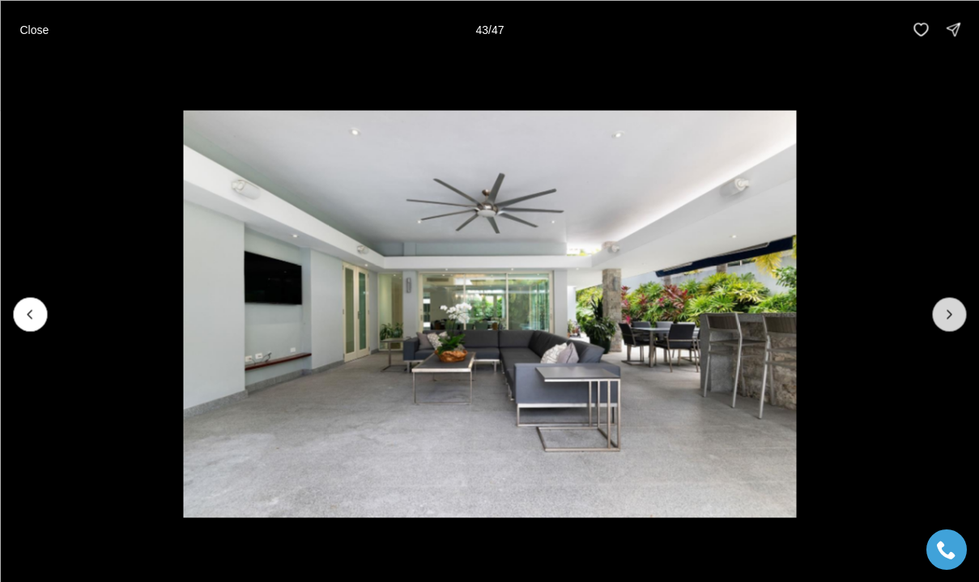
click at [950, 307] on icon "Next slide" at bounding box center [948, 314] width 16 height 16
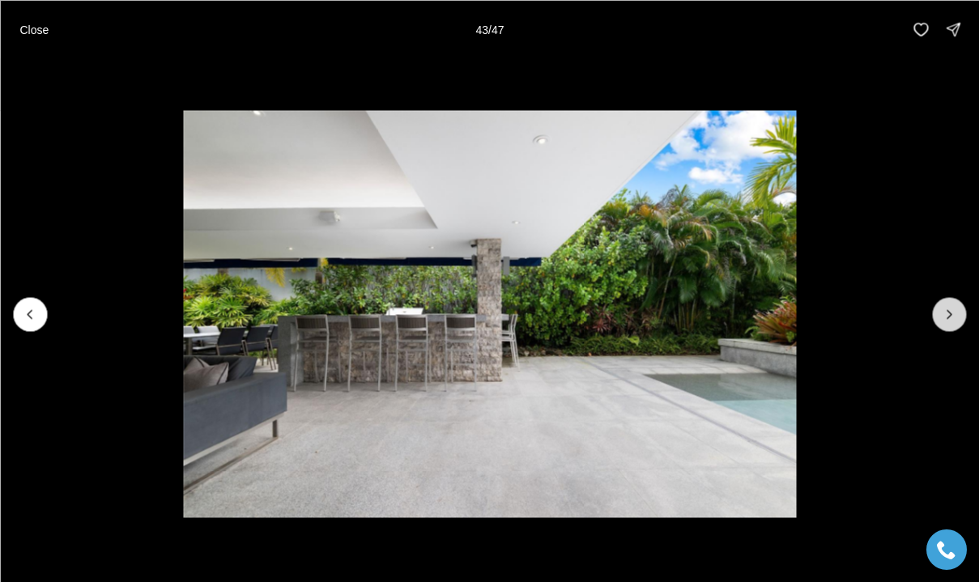
click at [950, 307] on icon "Next slide" at bounding box center [948, 314] width 16 height 16
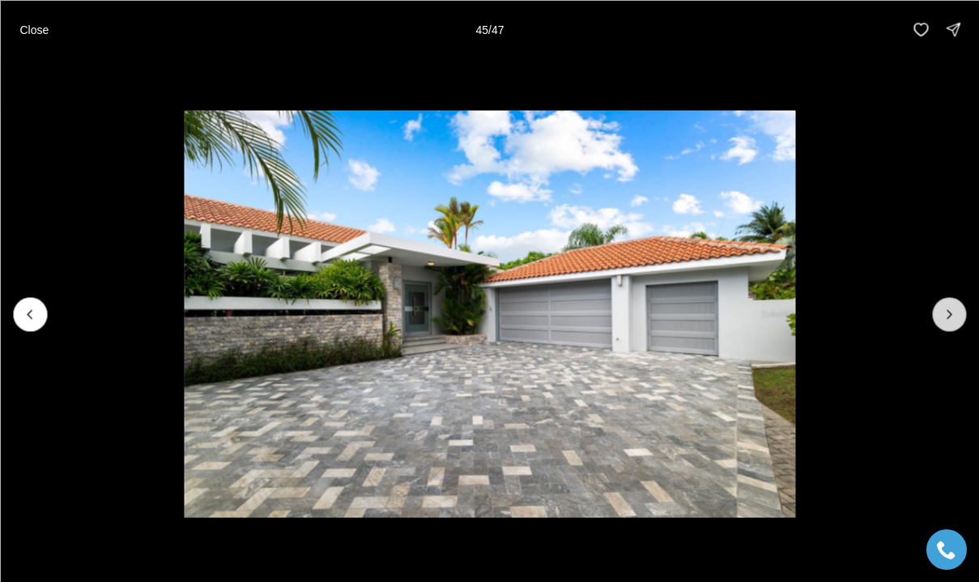
click at [950, 307] on icon "Next slide" at bounding box center [948, 314] width 16 height 16
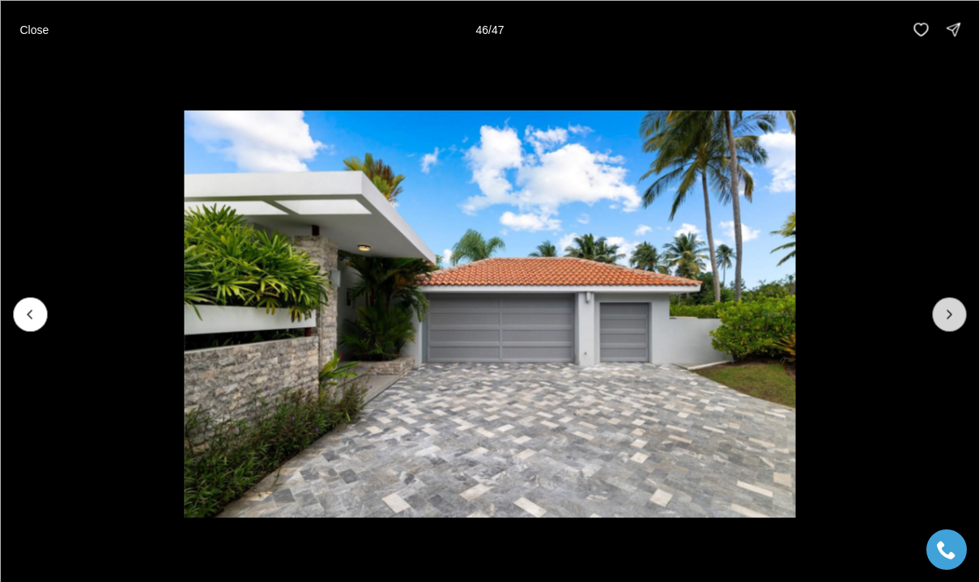
click at [950, 307] on icon "Next slide" at bounding box center [948, 314] width 16 height 16
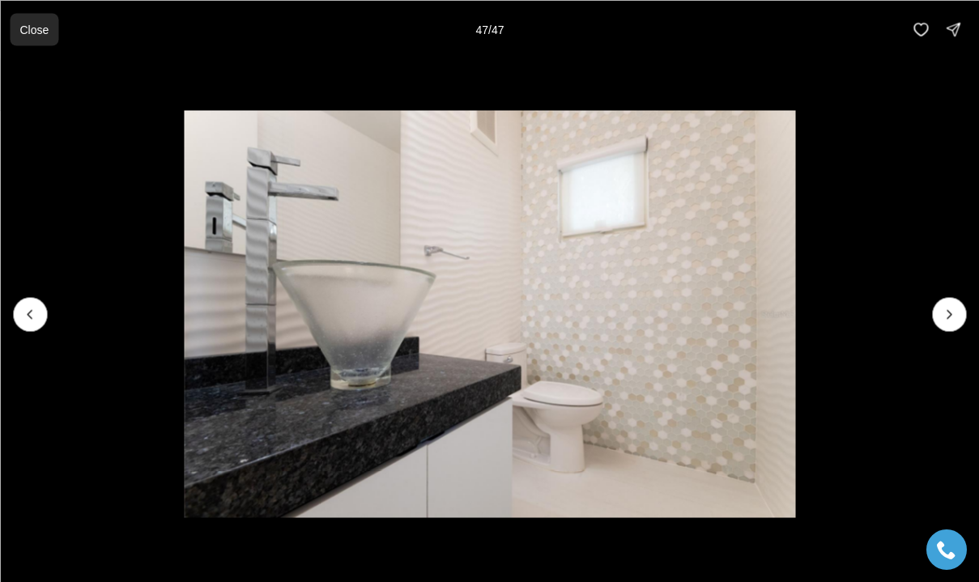
click at [38, 34] on p "Close" at bounding box center [33, 29] width 29 height 13
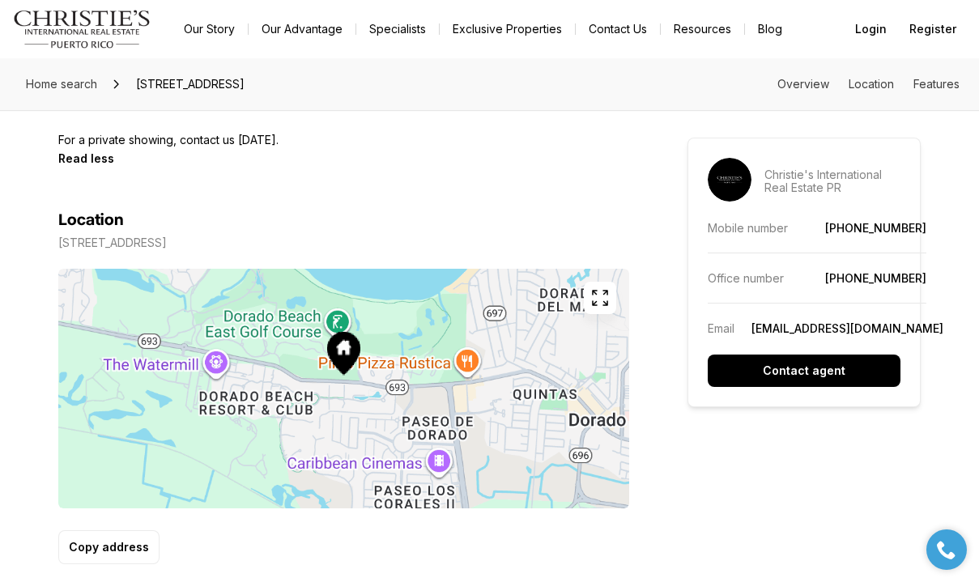
scroll to position [1352, 0]
click at [521, 28] on link "Exclusive Properties" at bounding box center [506, 29] width 135 height 23
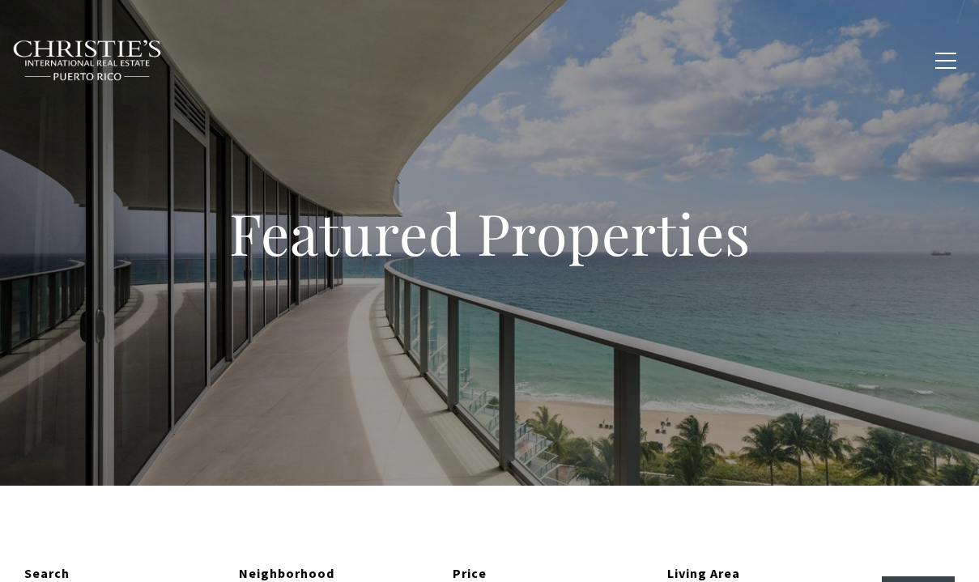
type input "**********"
type input "*********"
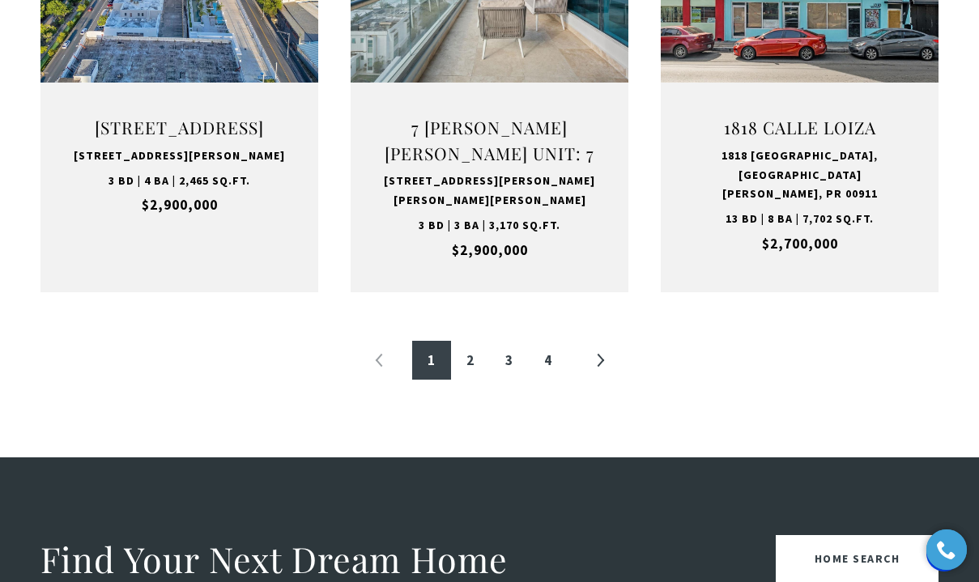
scroll to position [1922, 0]
